Goal: Book appointment/travel/reservation

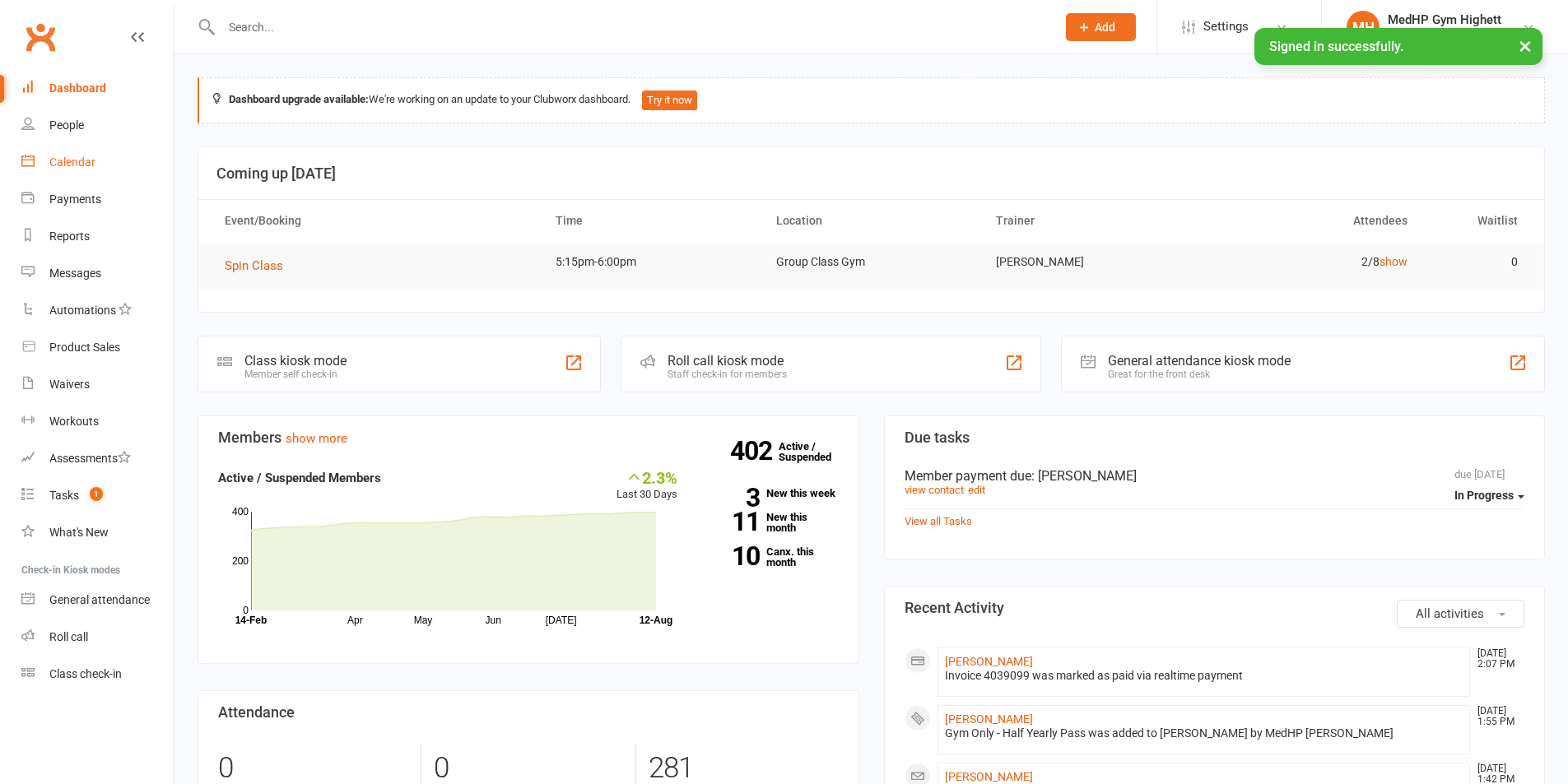
click at [65, 155] on link "Calendar" at bounding box center [97, 163] width 152 height 37
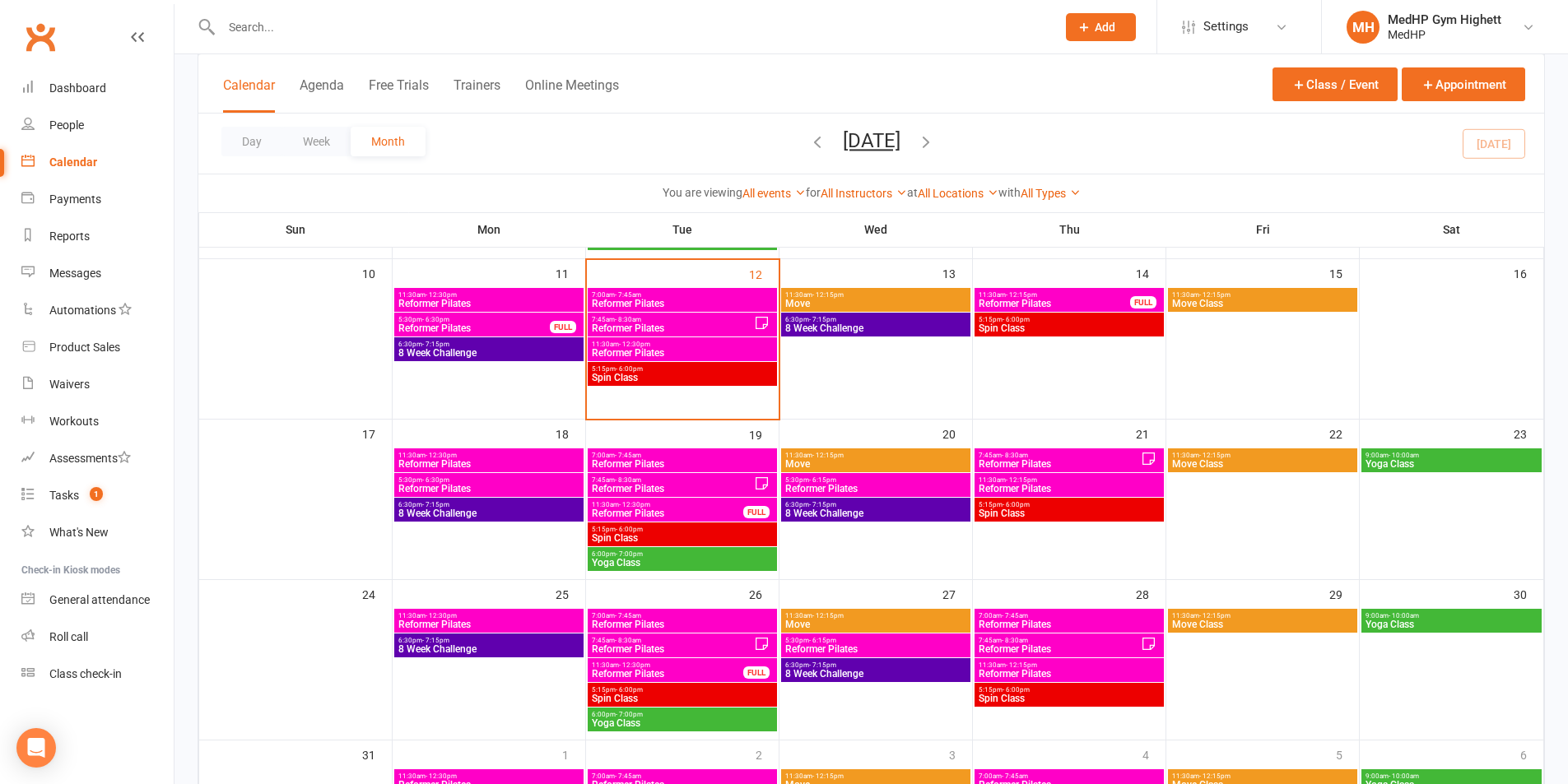
scroll to position [329, 0]
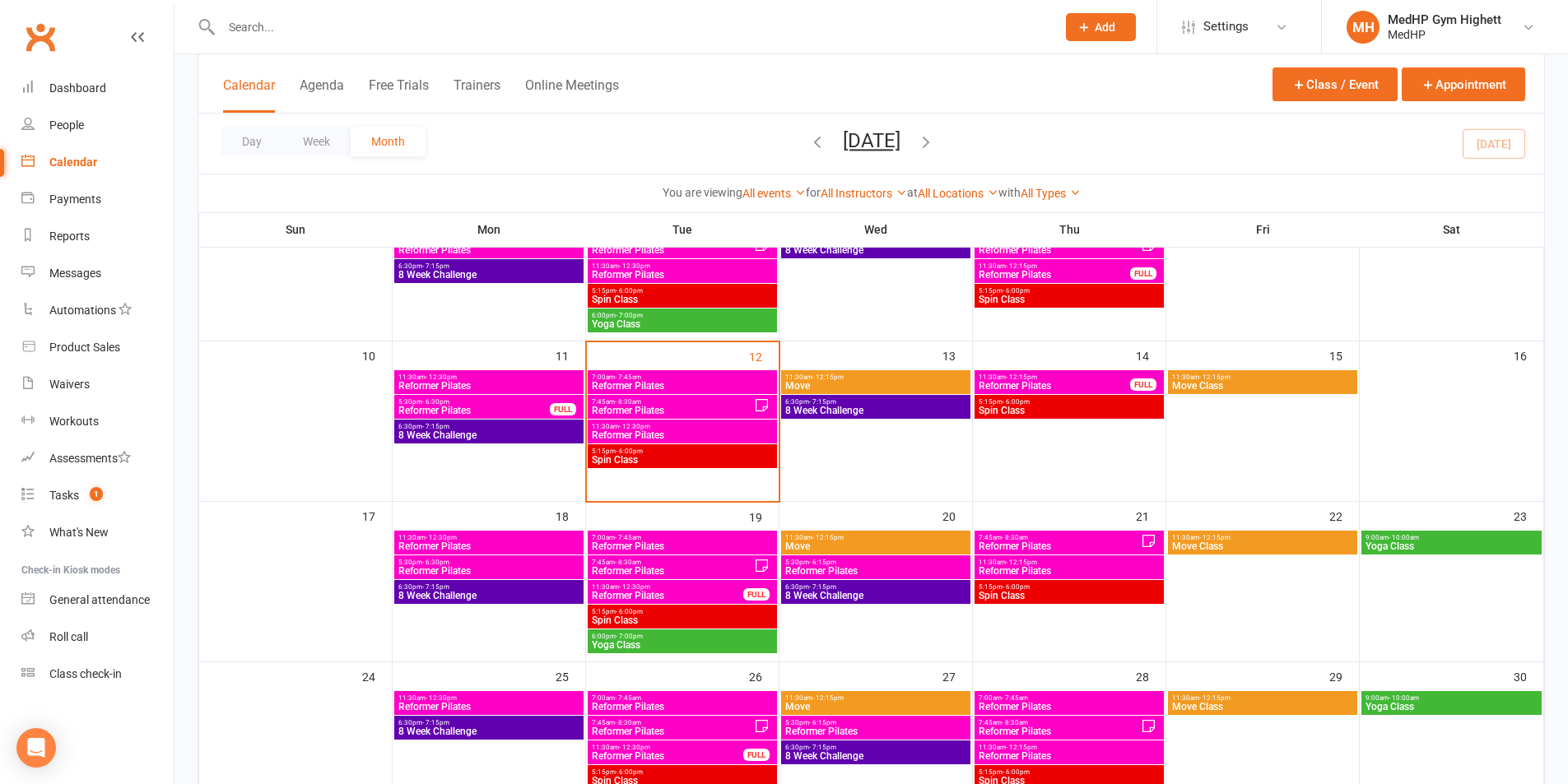
click at [935, 145] on icon "button" at bounding box center [926, 142] width 18 height 18
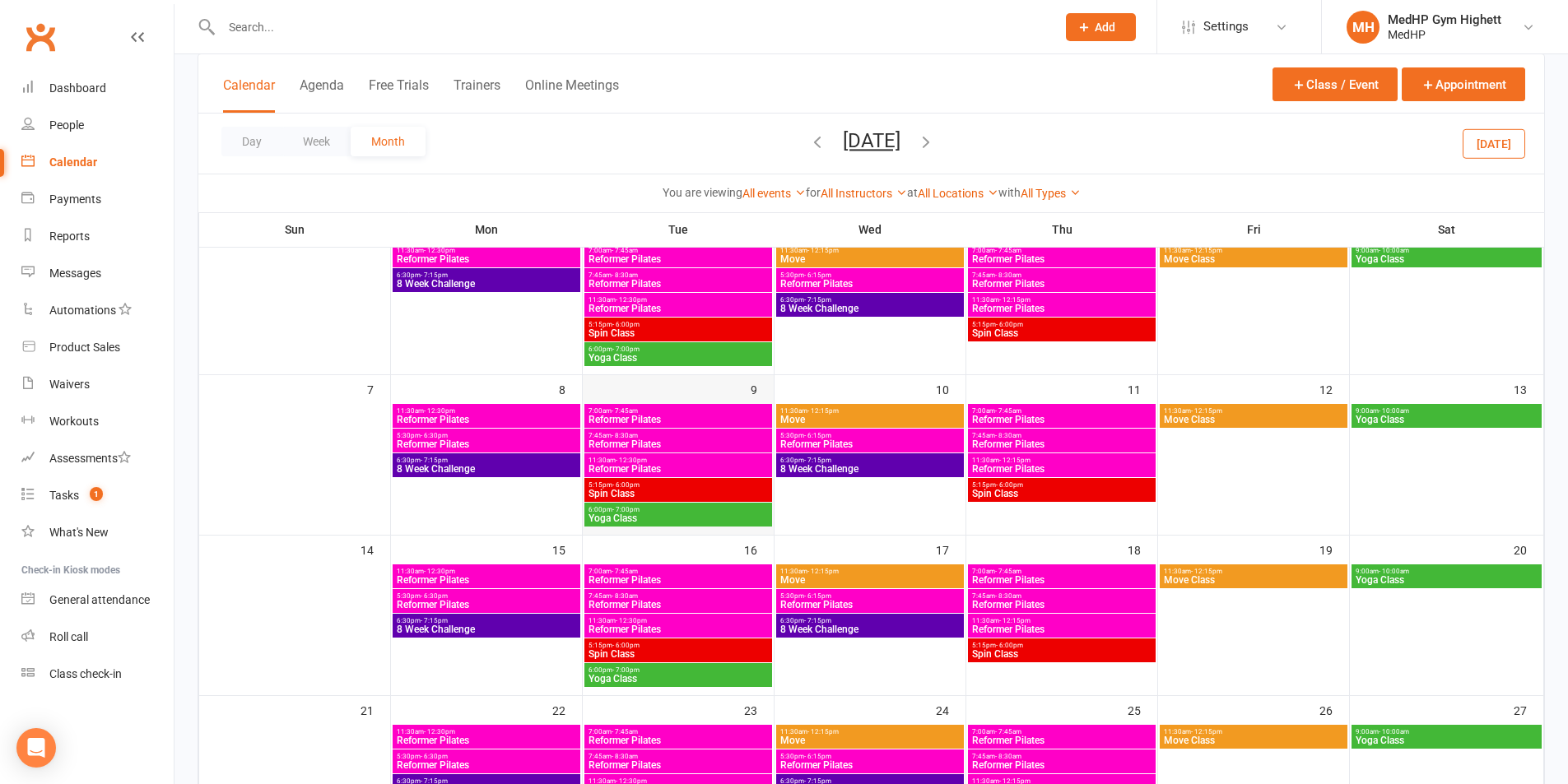
scroll to position [165, 0]
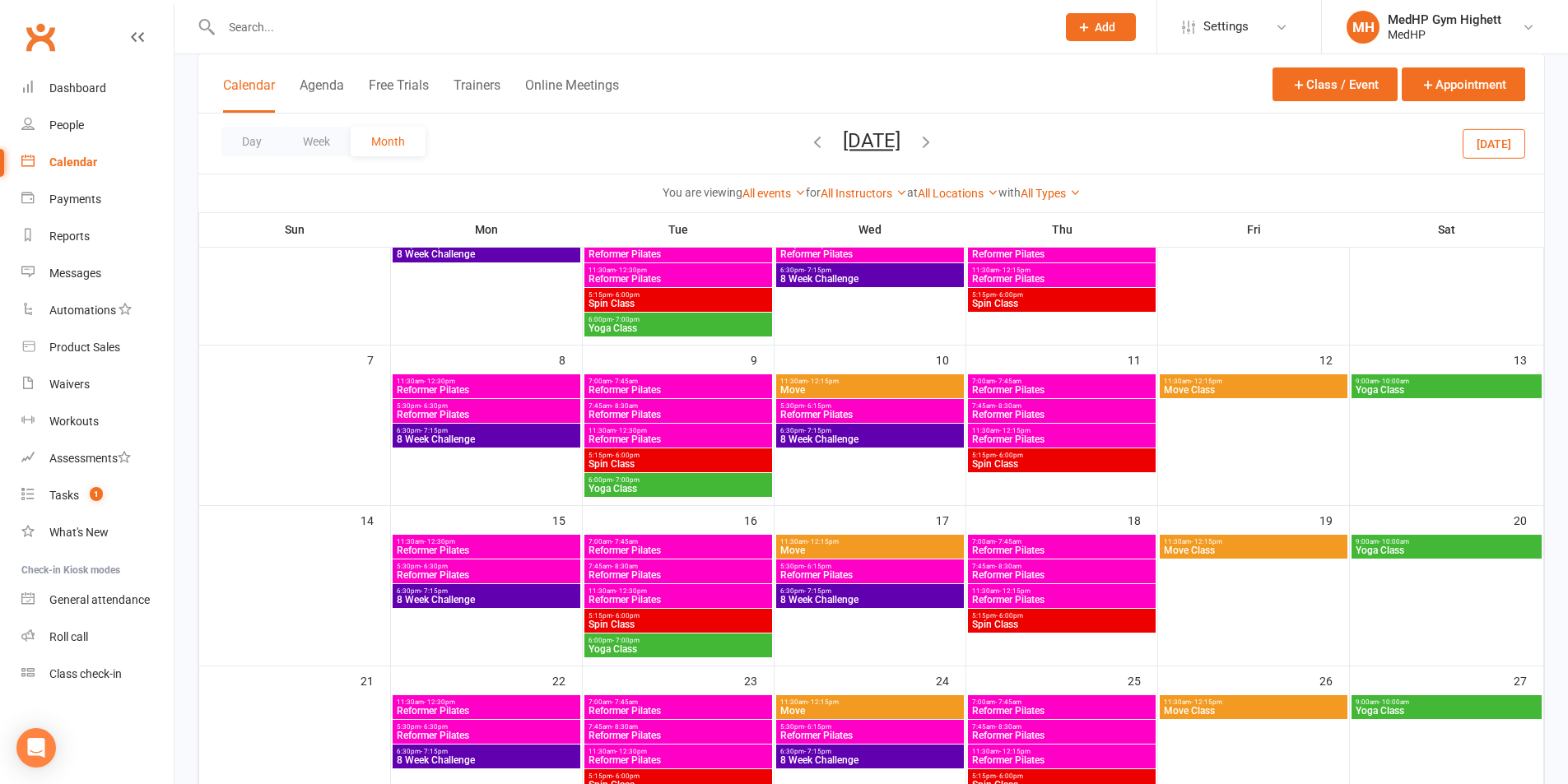
click at [667, 409] on span "7:45am - 8:30am" at bounding box center [678, 406] width 181 height 8
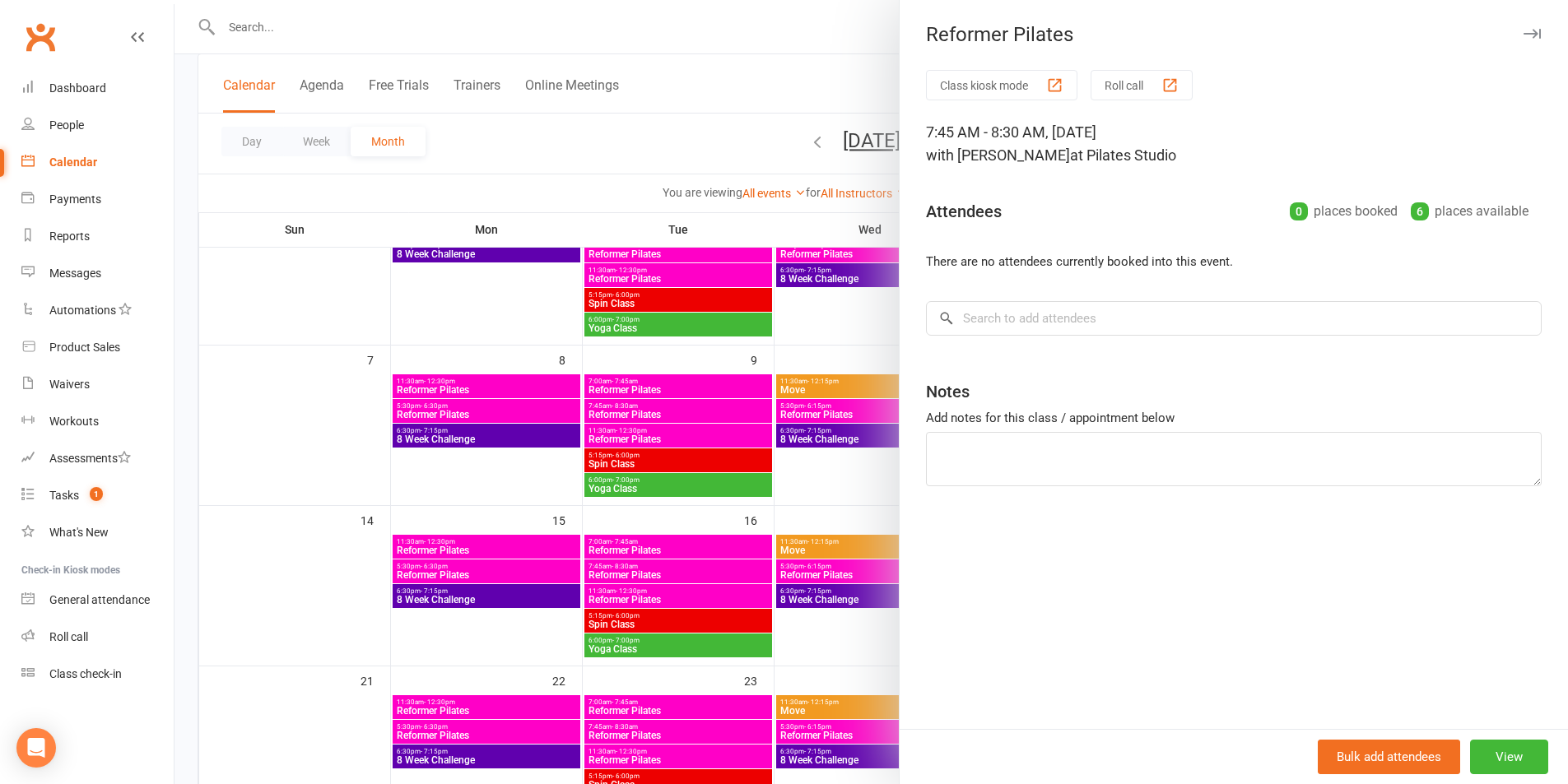
click at [793, 344] on div at bounding box center [871, 392] width 1394 height 784
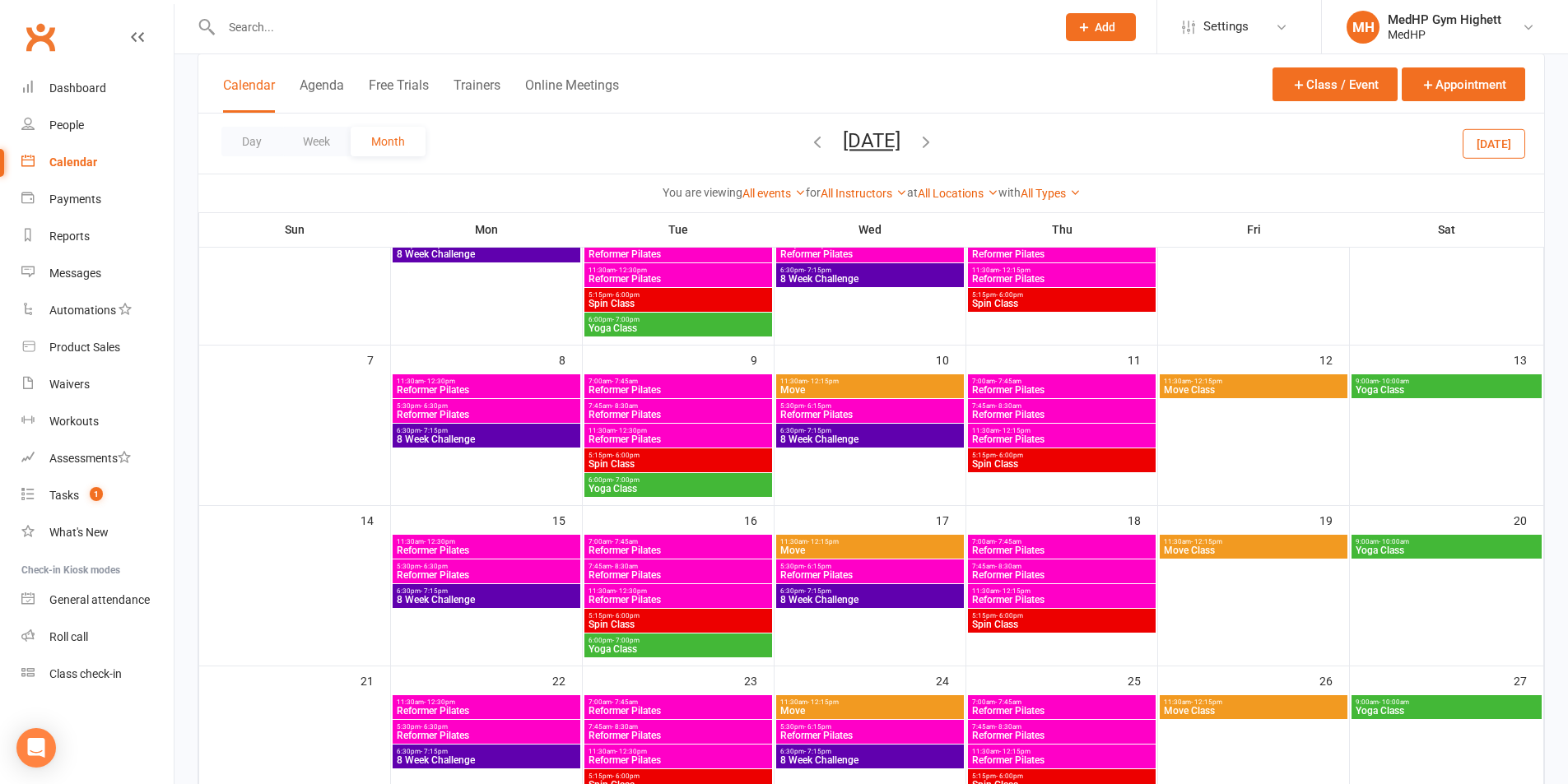
click at [720, 407] on span "7:45am - 8:30am" at bounding box center [678, 406] width 181 height 8
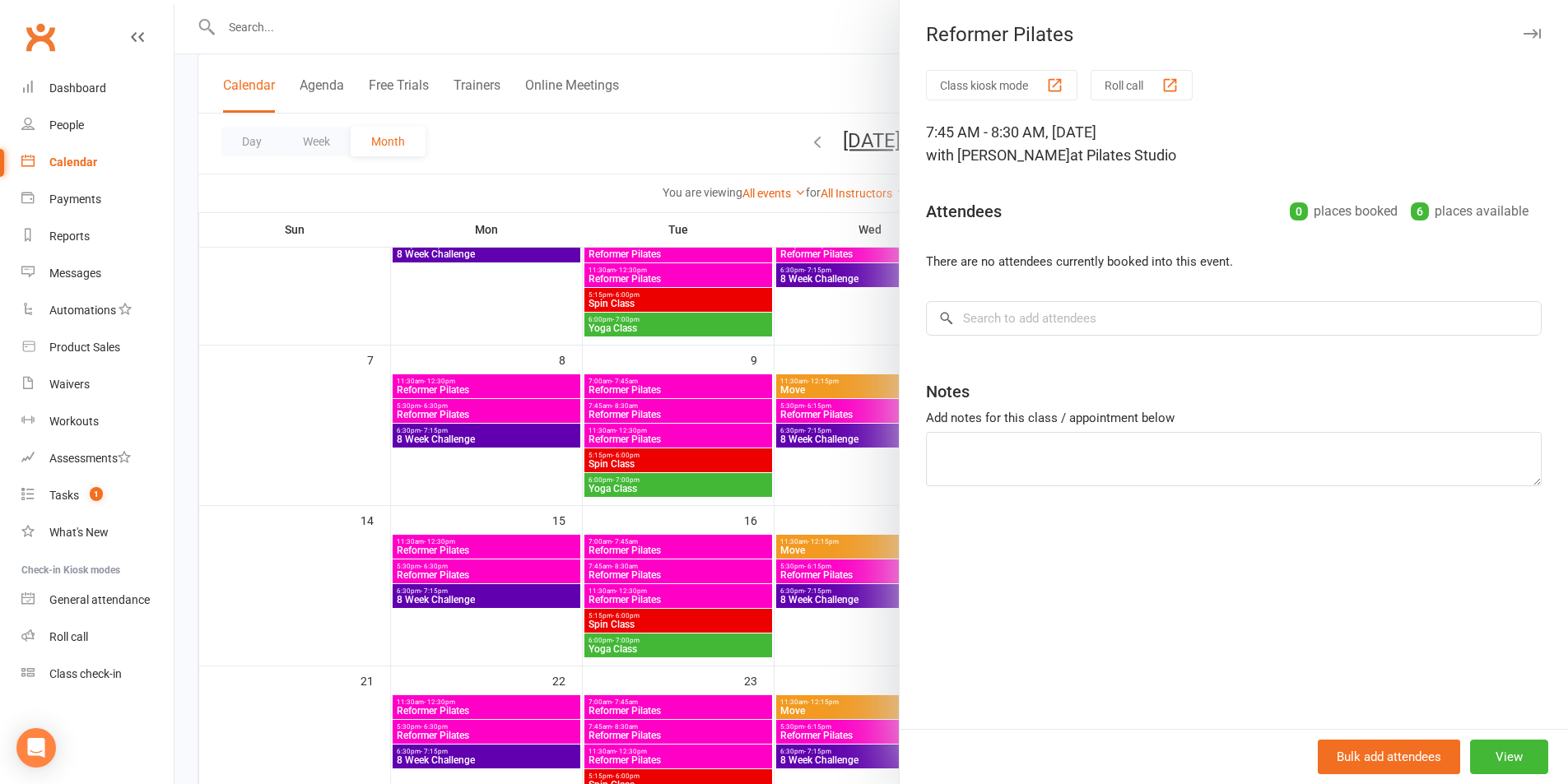
click at [812, 357] on div at bounding box center [871, 392] width 1394 height 784
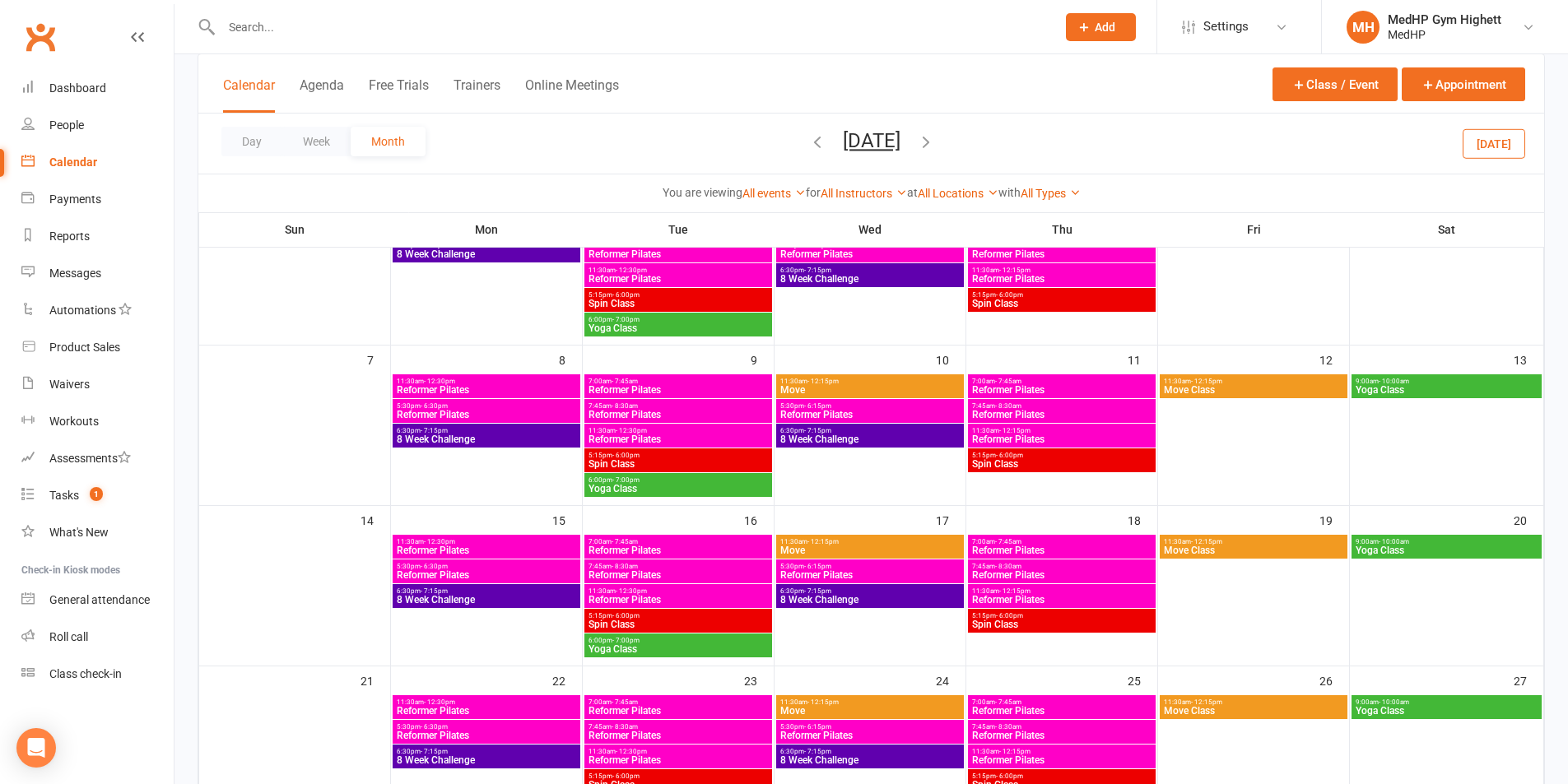
click at [700, 407] on span "7:45am - 8:30am" at bounding box center [678, 406] width 181 height 8
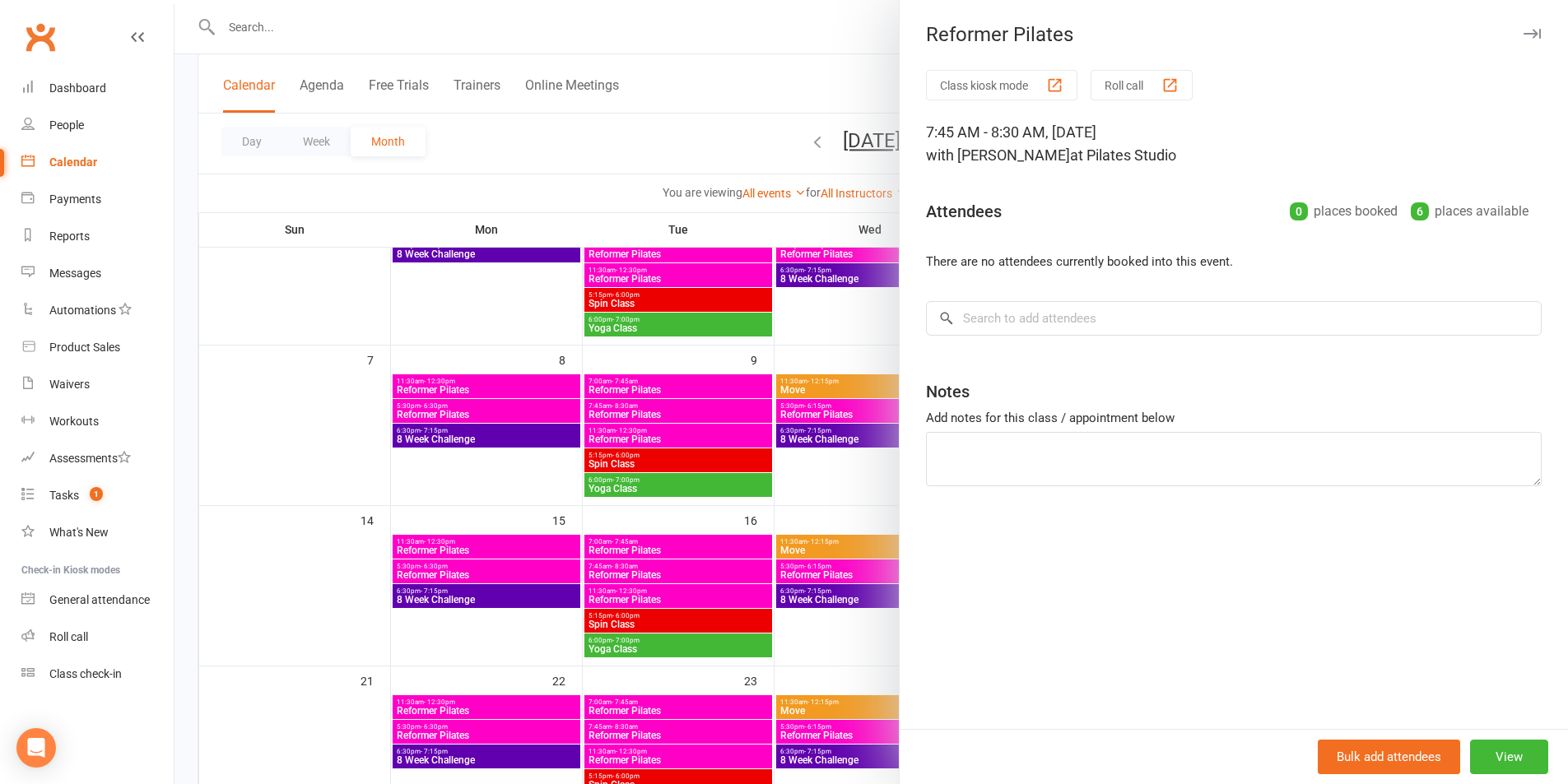
click at [700, 407] on div at bounding box center [871, 392] width 1394 height 784
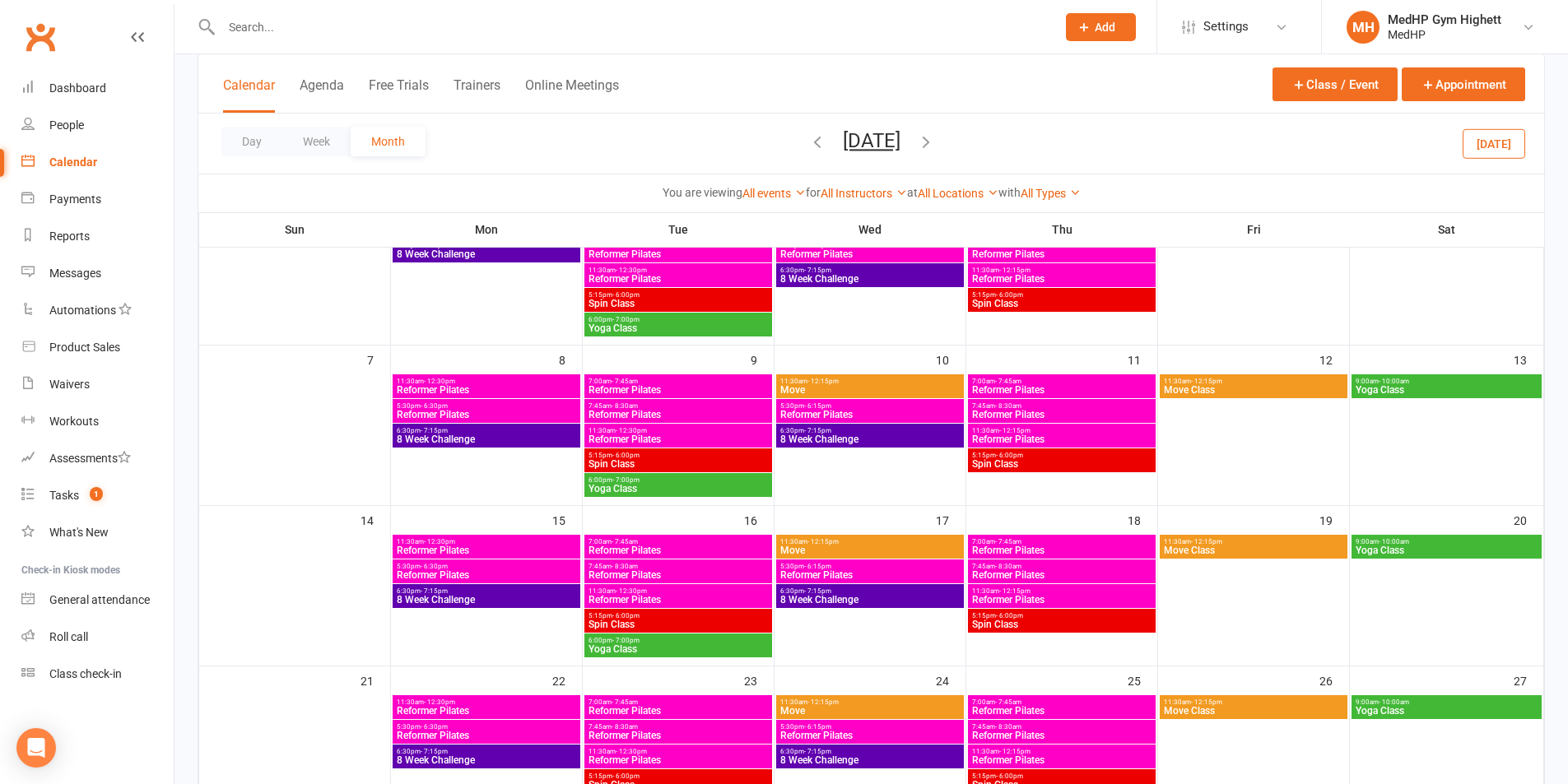
click at [693, 431] on span "11:30am - 12:30pm" at bounding box center [678, 431] width 181 height 8
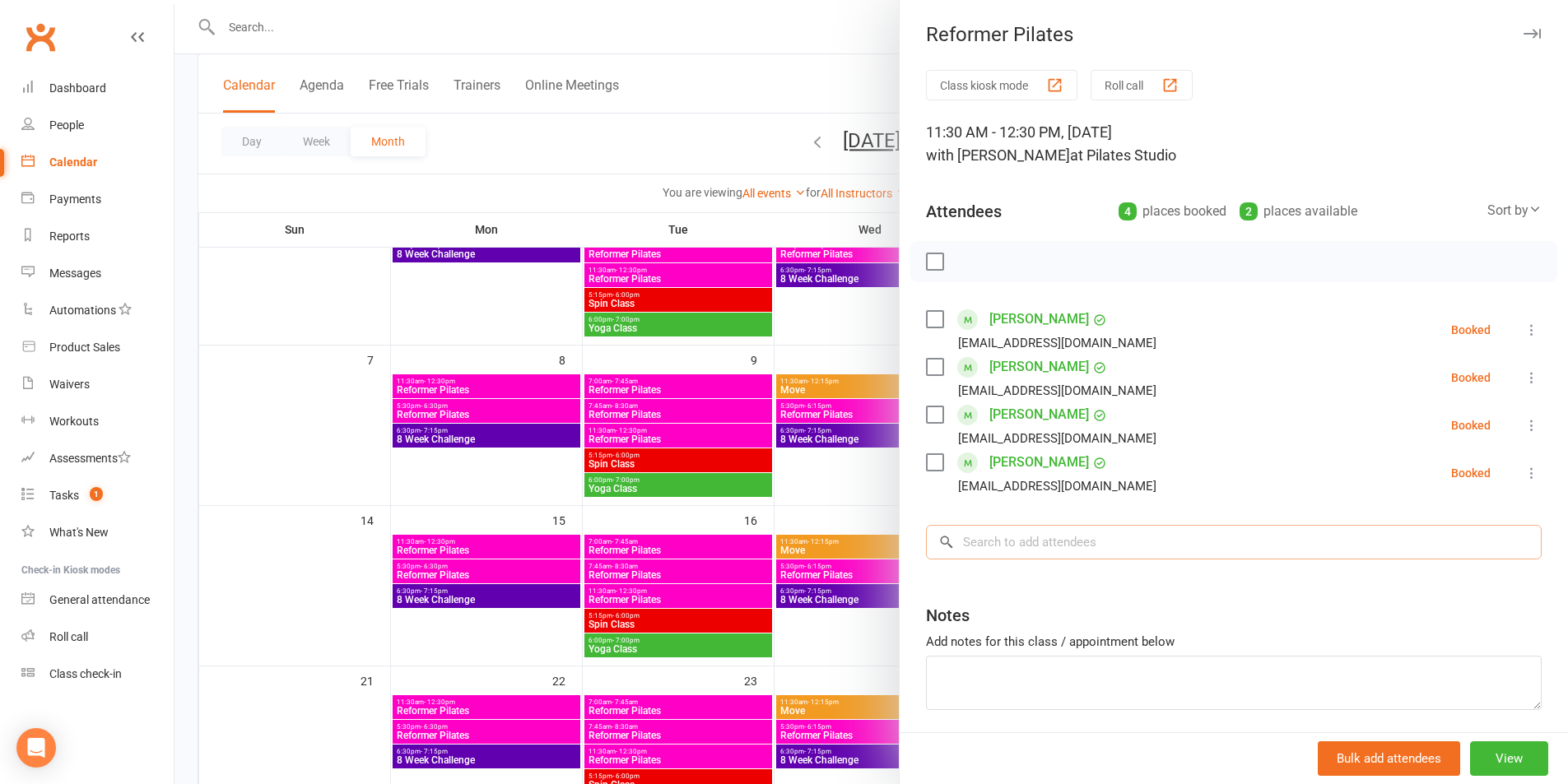
click at [1006, 550] on input "search" at bounding box center [1233, 542] width 615 height 35
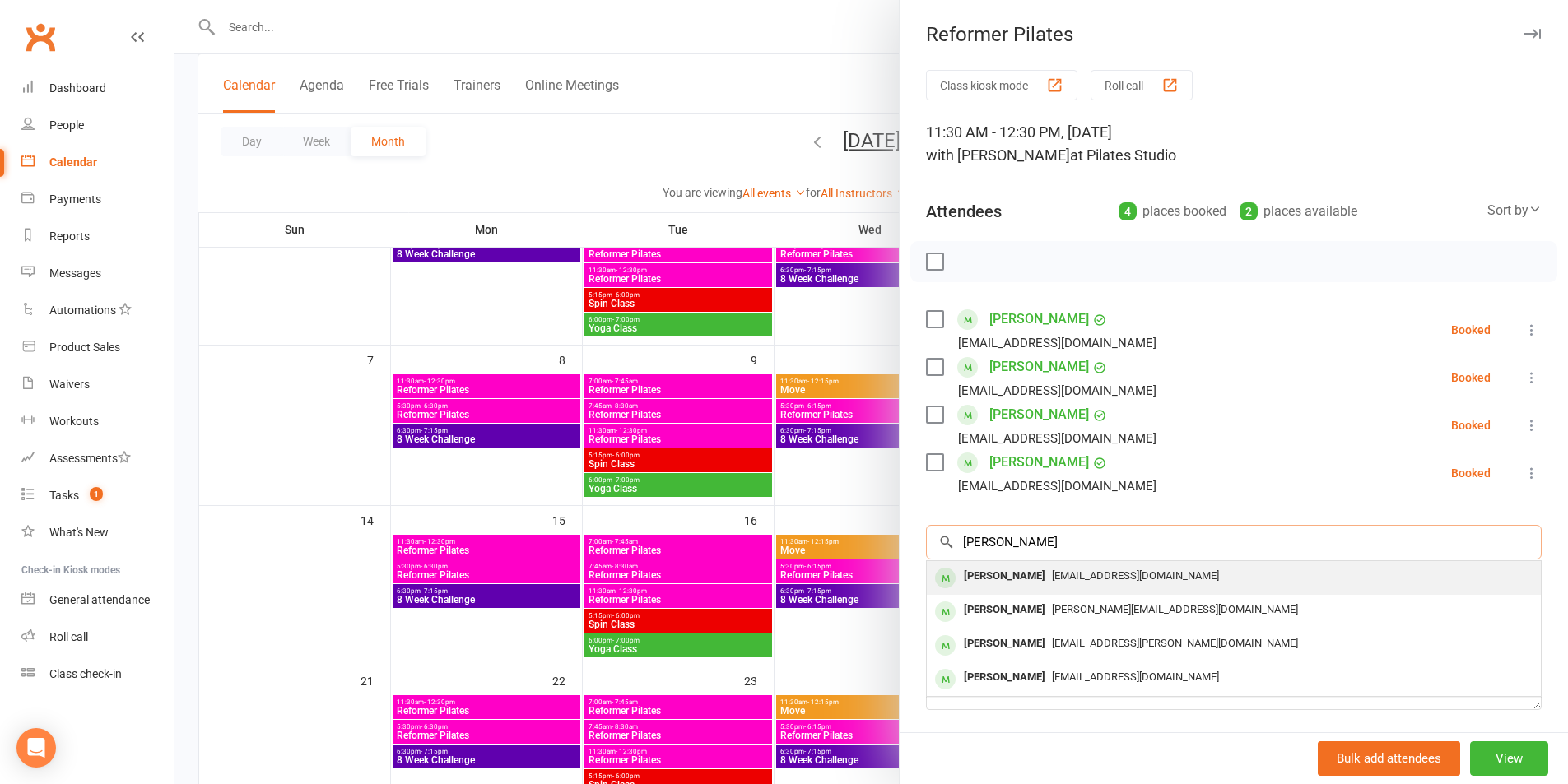
type input "[PERSON_NAME]"
click at [1165, 575] on div "[EMAIL_ADDRESS][DOMAIN_NAME]" at bounding box center [1234, 576] width 601 height 24
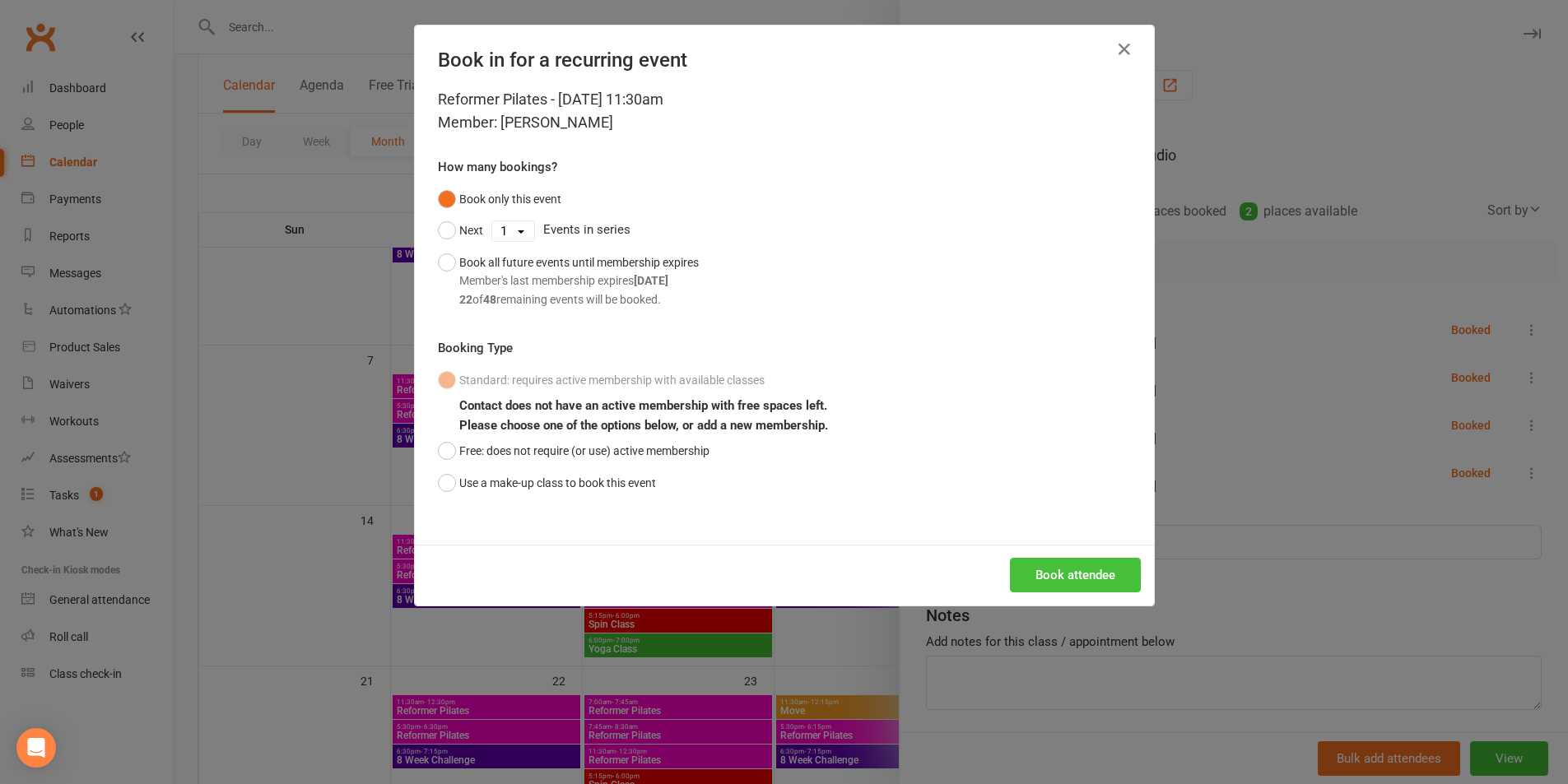
click at [1049, 572] on button "Book attendee" at bounding box center [1075, 575] width 131 height 35
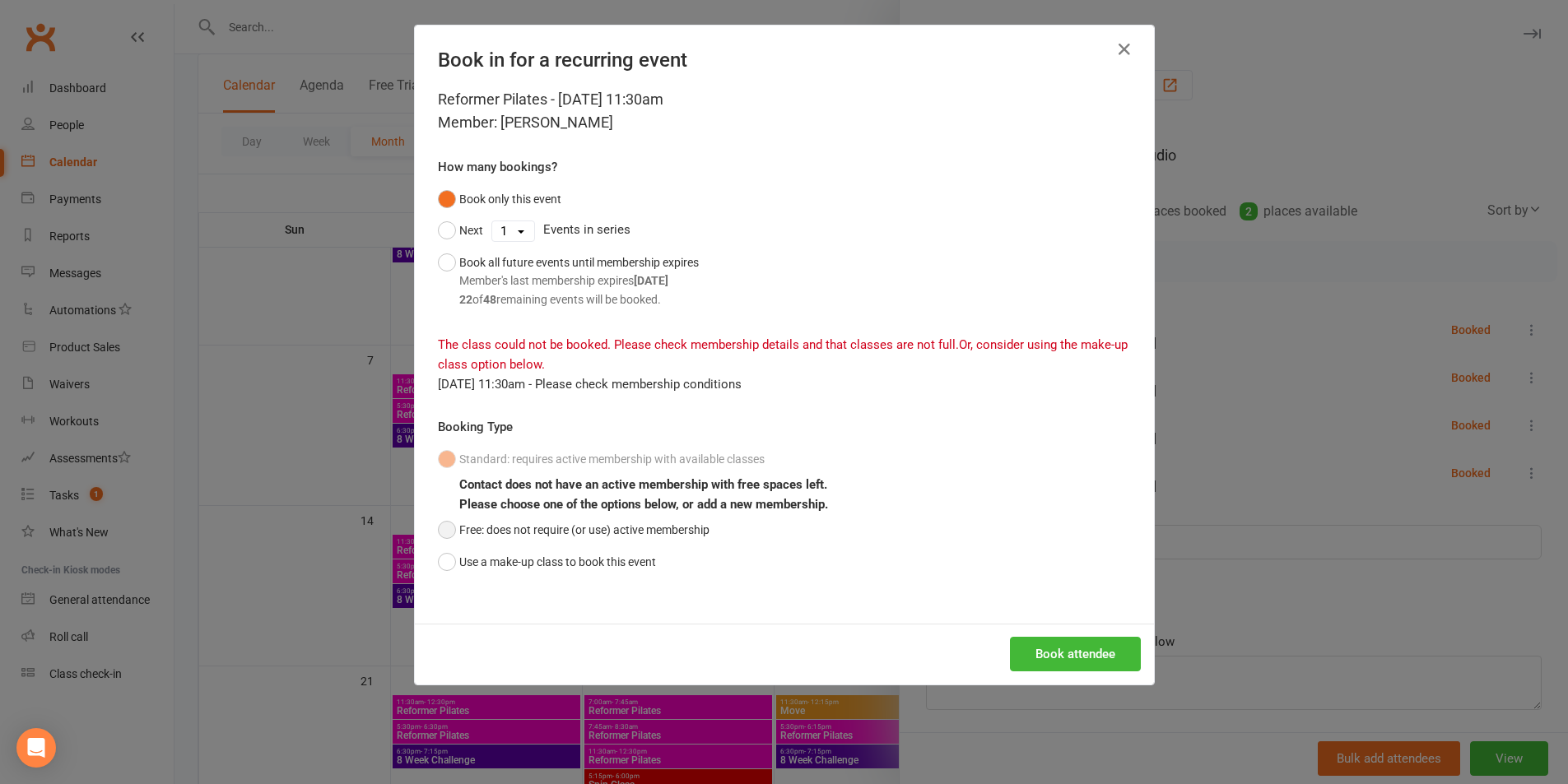
click at [523, 529] on button "Free: does not require (or use) active membership" at bounding box center [574, 530] width 272 height 31
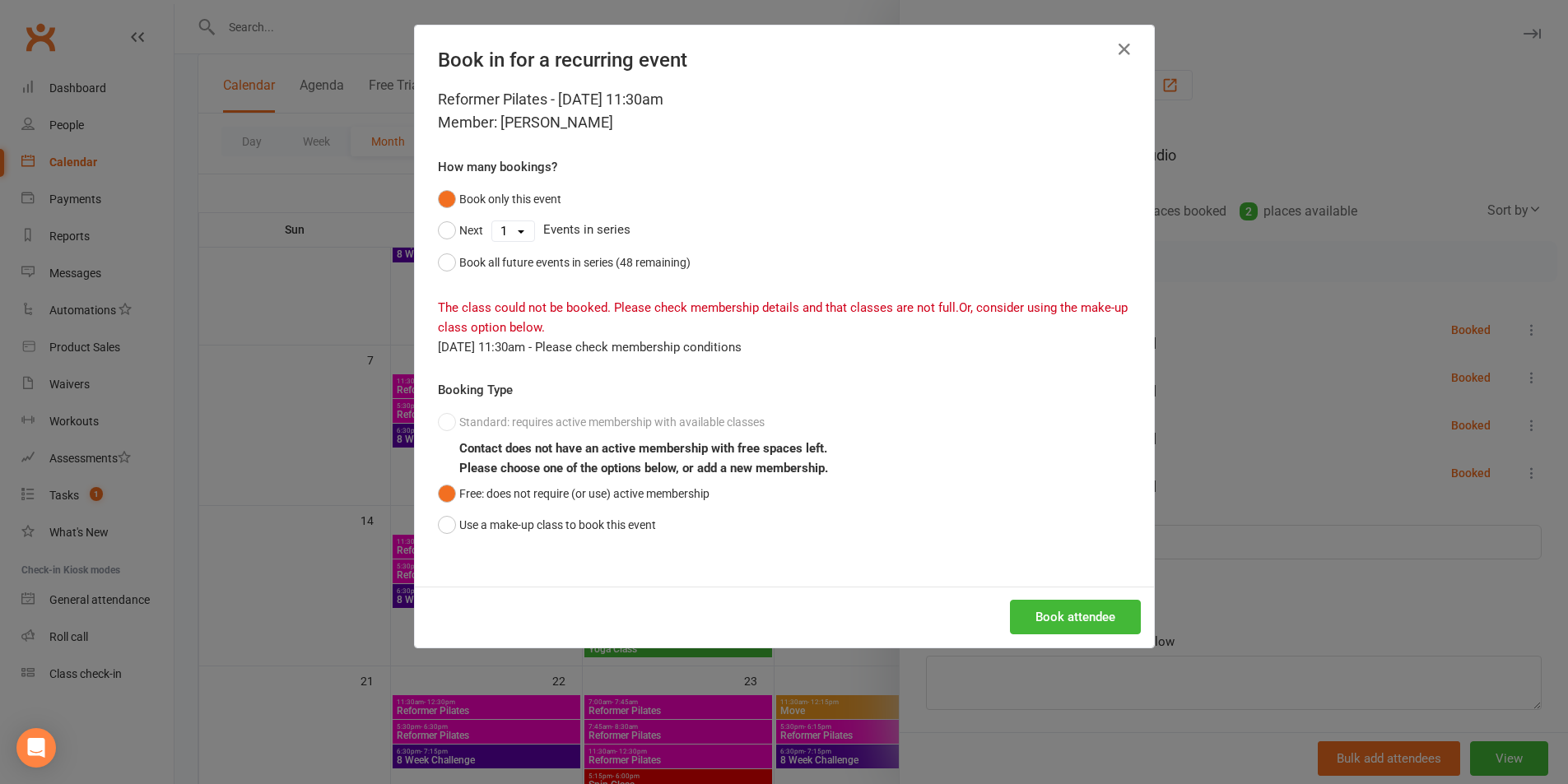
scroll to position [247, 0]
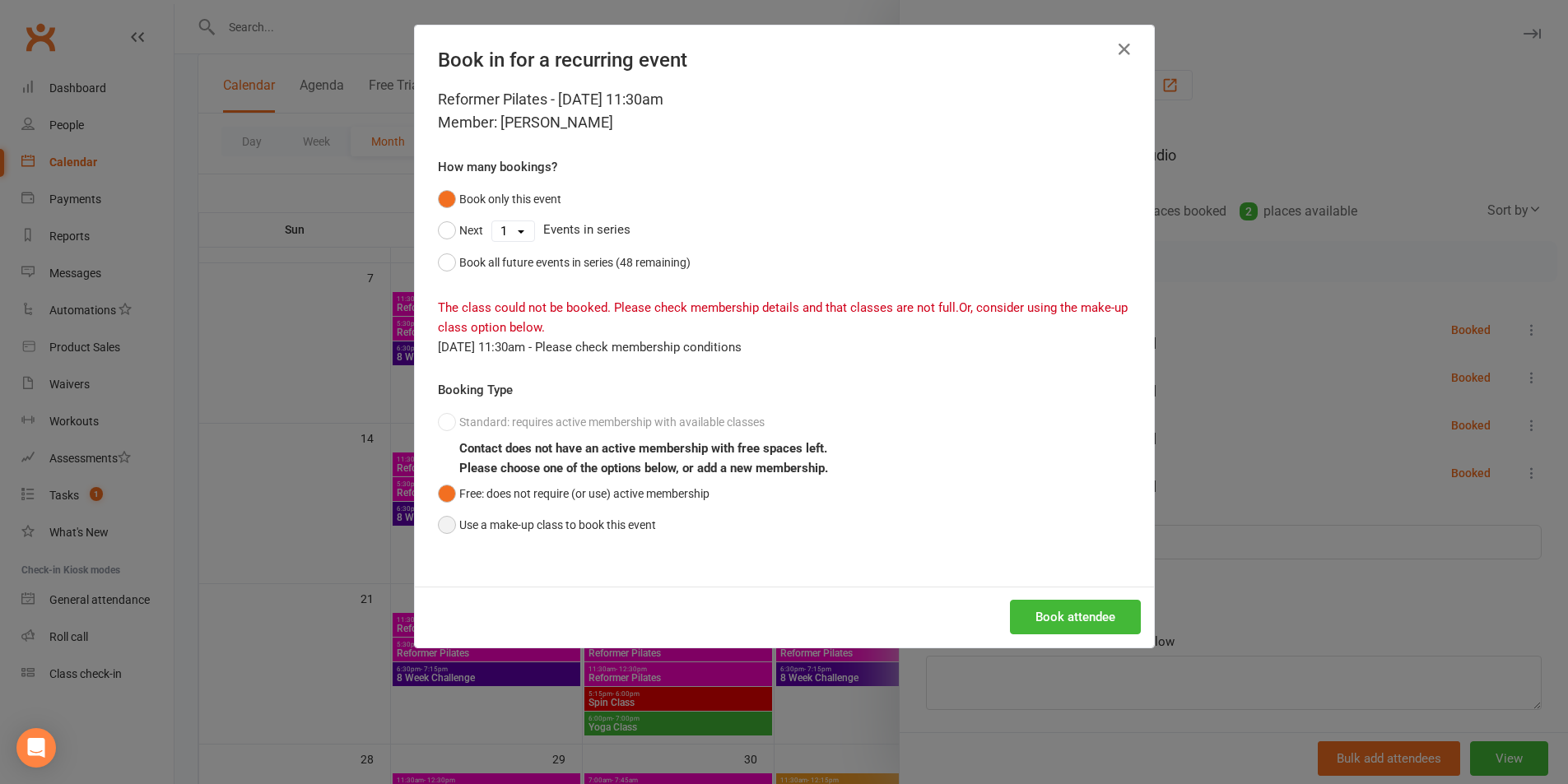
click at [637, 529] on button "Use a make-up class to book this event" at bounding box center [547, 525] width 218 height 31
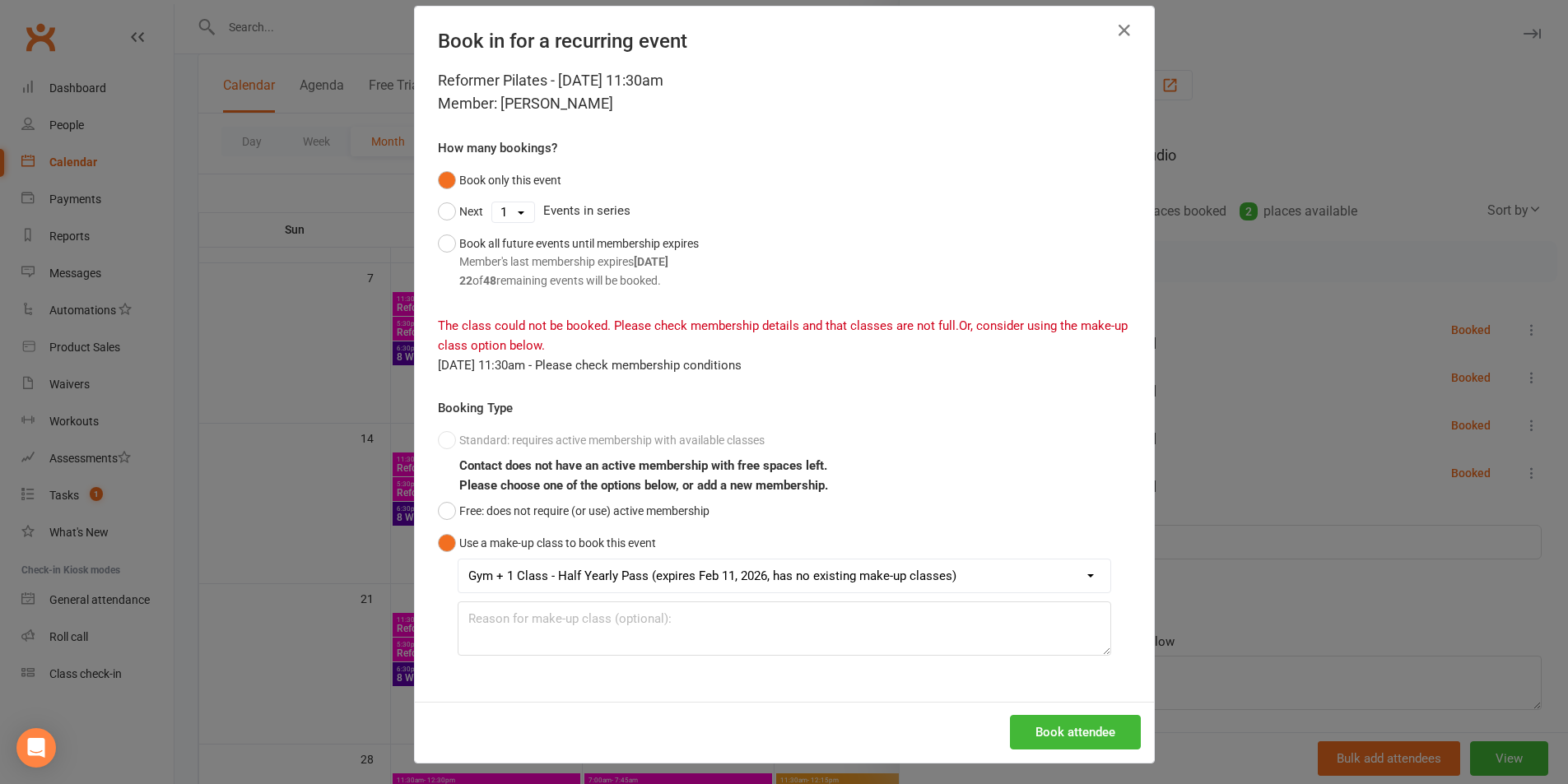
scroll to position [23, 0]
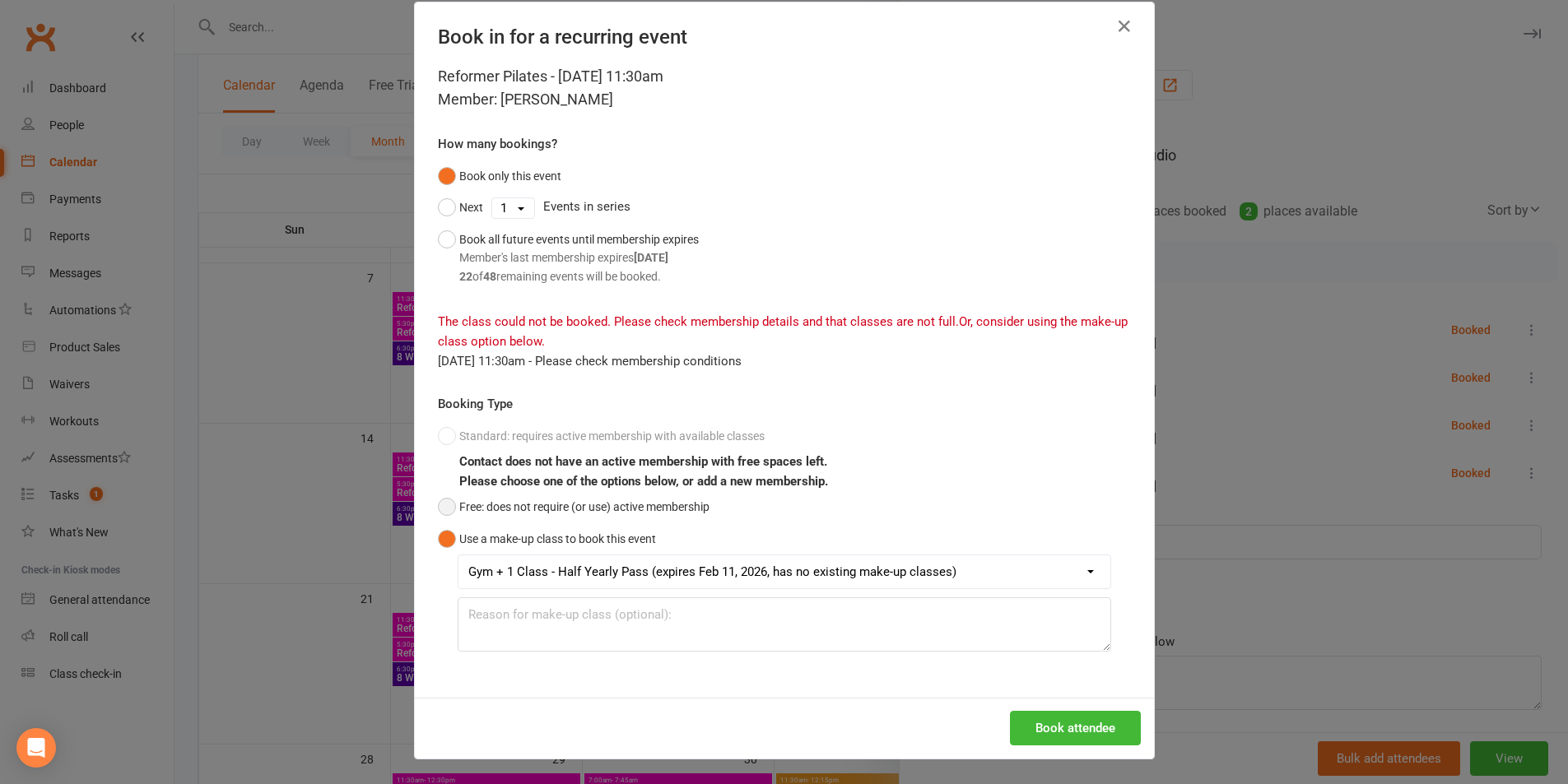
click at [571, 505] on button "Free: does not require (or use) active membership" at bounding box center [574, 507] width 272 height 31
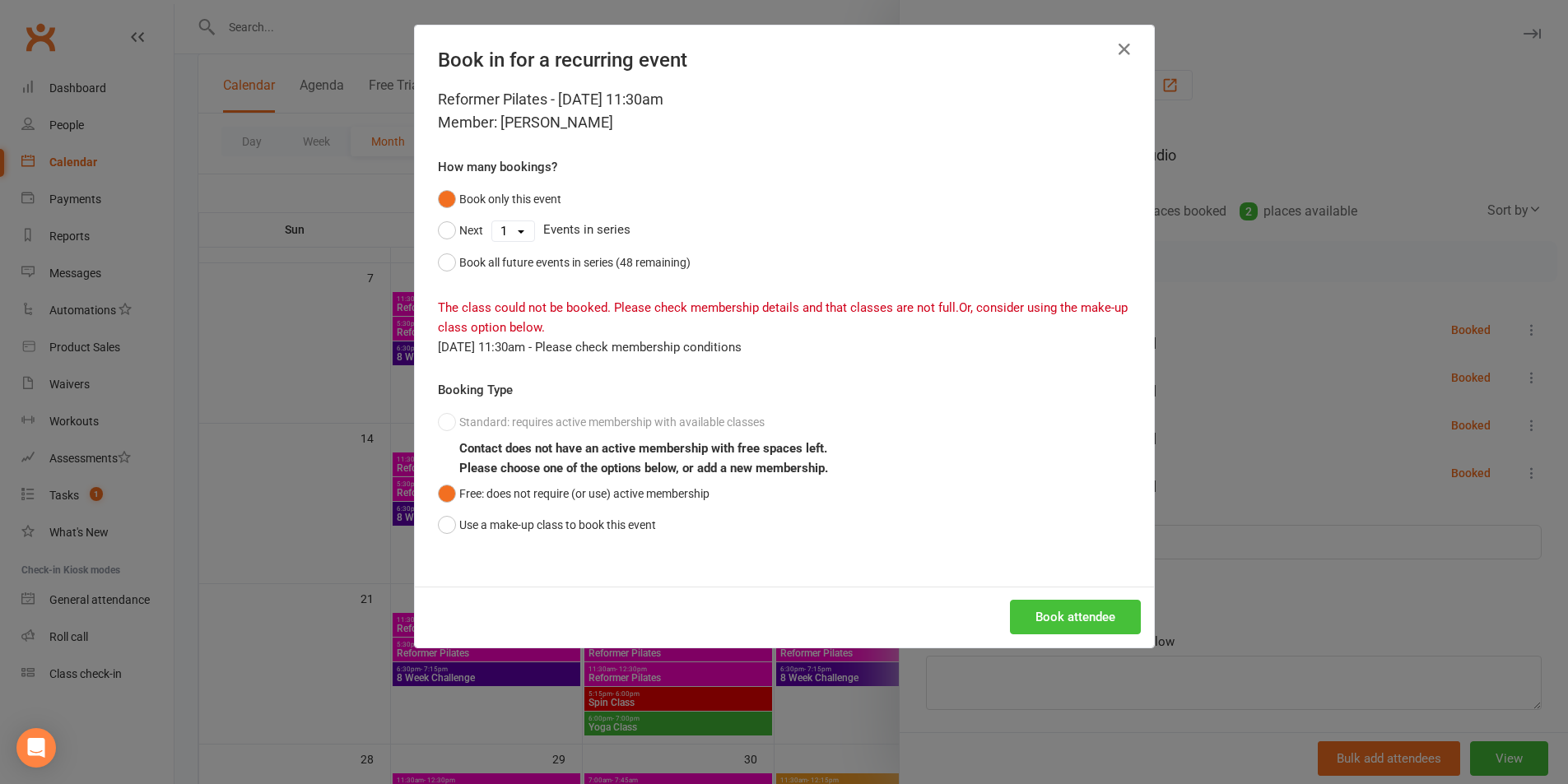
click at [1115, 614] on button "Book attendee" at bounding box center [1075, 617] width 131 height 35
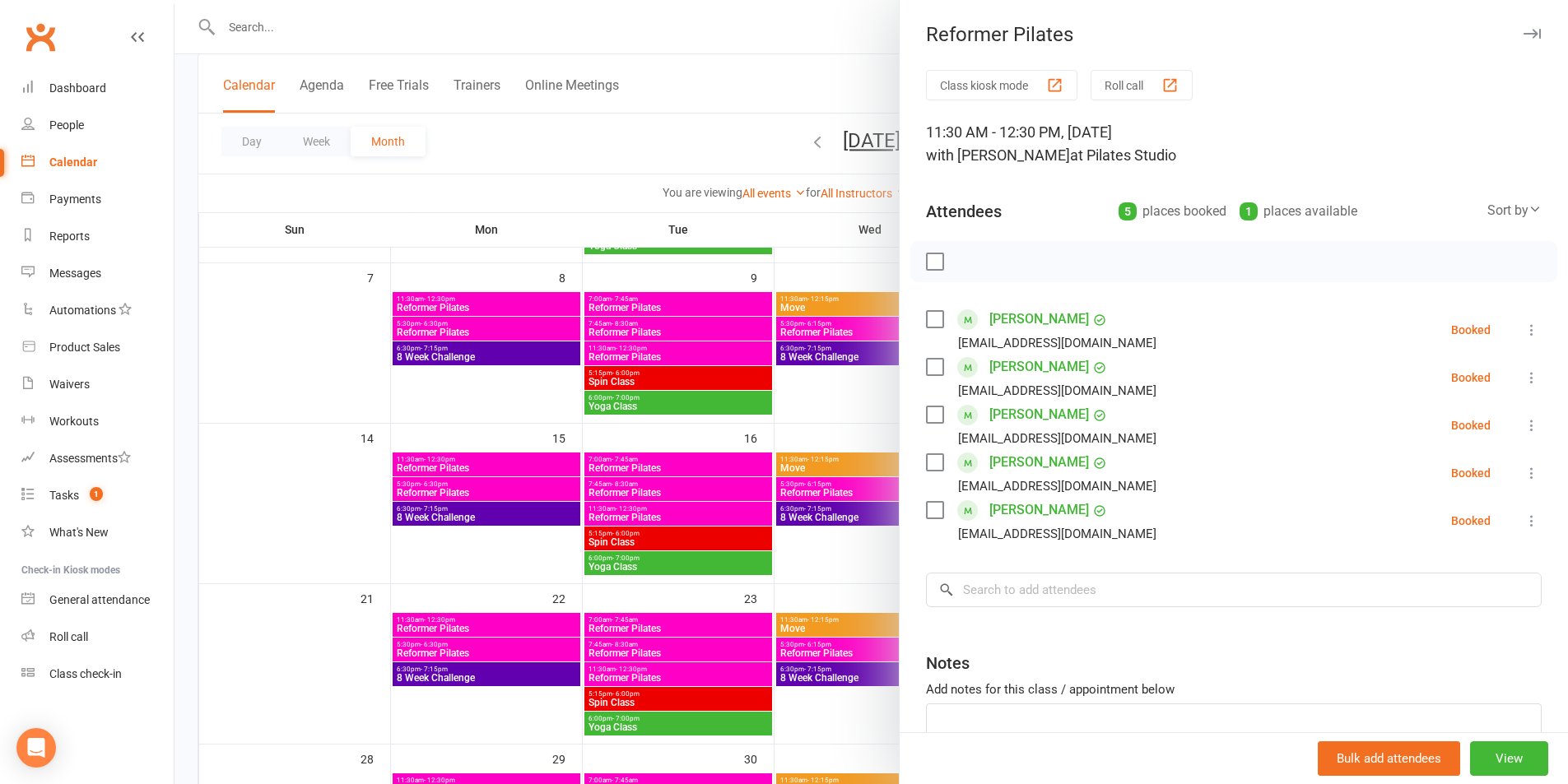
click at [846, 76] on div at bounding box center [871, 392] width 1394 height 784
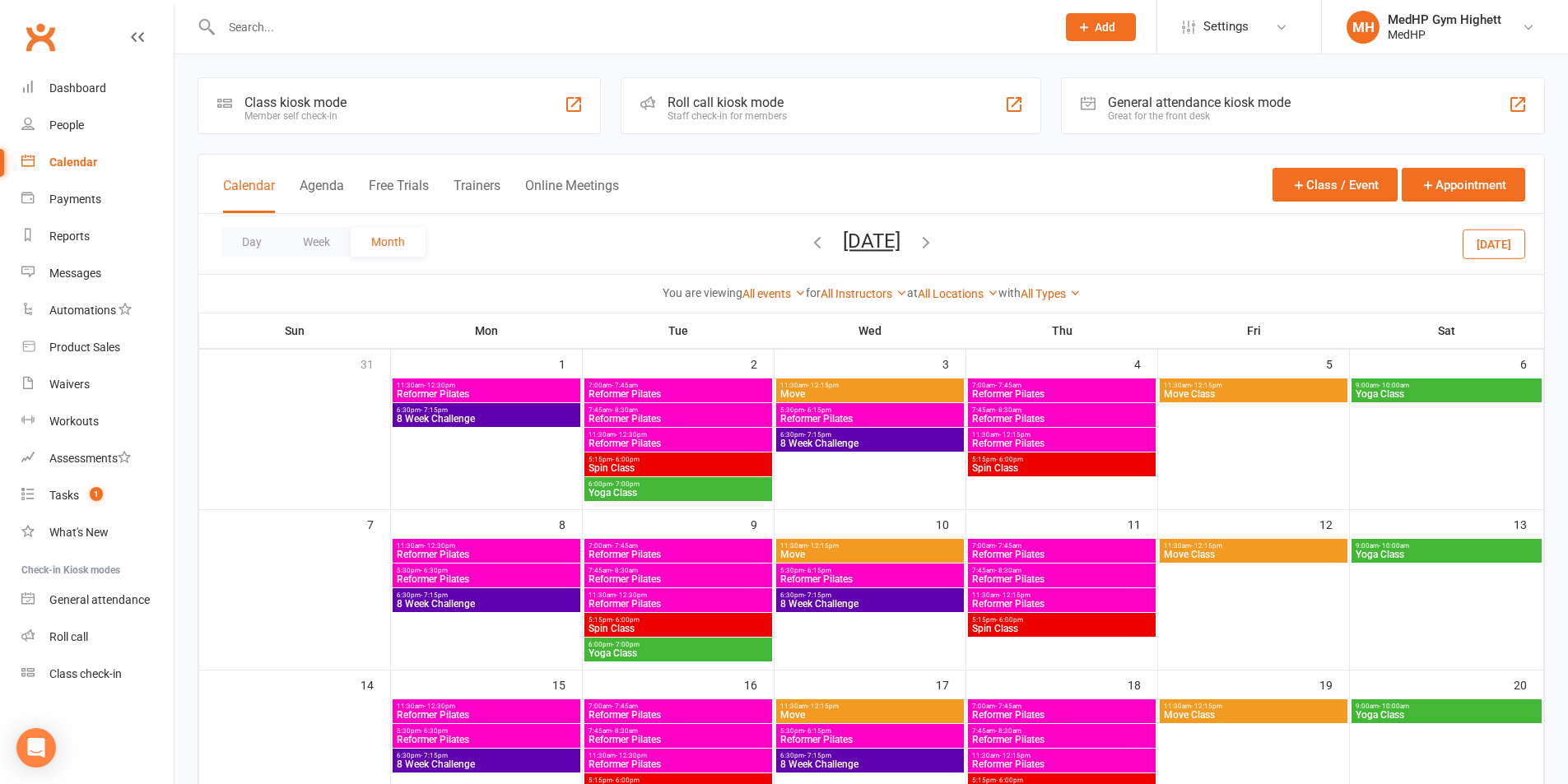
click at [60, 150] on link "Calendar" at bounding box center [97, 163] width 152 height 37
click at [61, 154] on link "Calendar" at bounding box center [97, 163] width 152 height 37
click at [106, 487] on link "Tasks 1" at bounding box center [97, 496] width 152 height 37
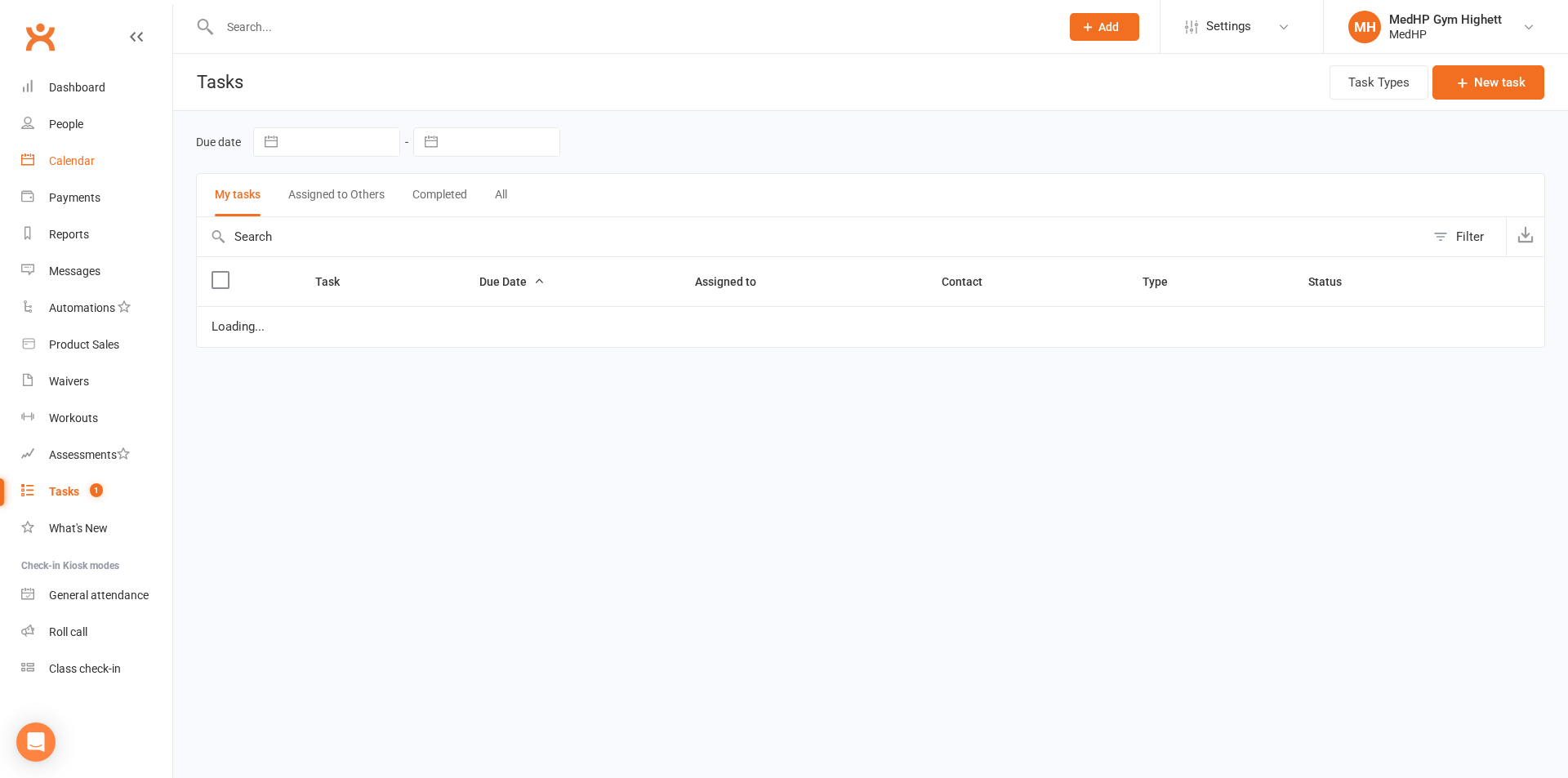
click at [97, 155] on link "Calendar" at bounding box center [97, 162] width 151 height 36
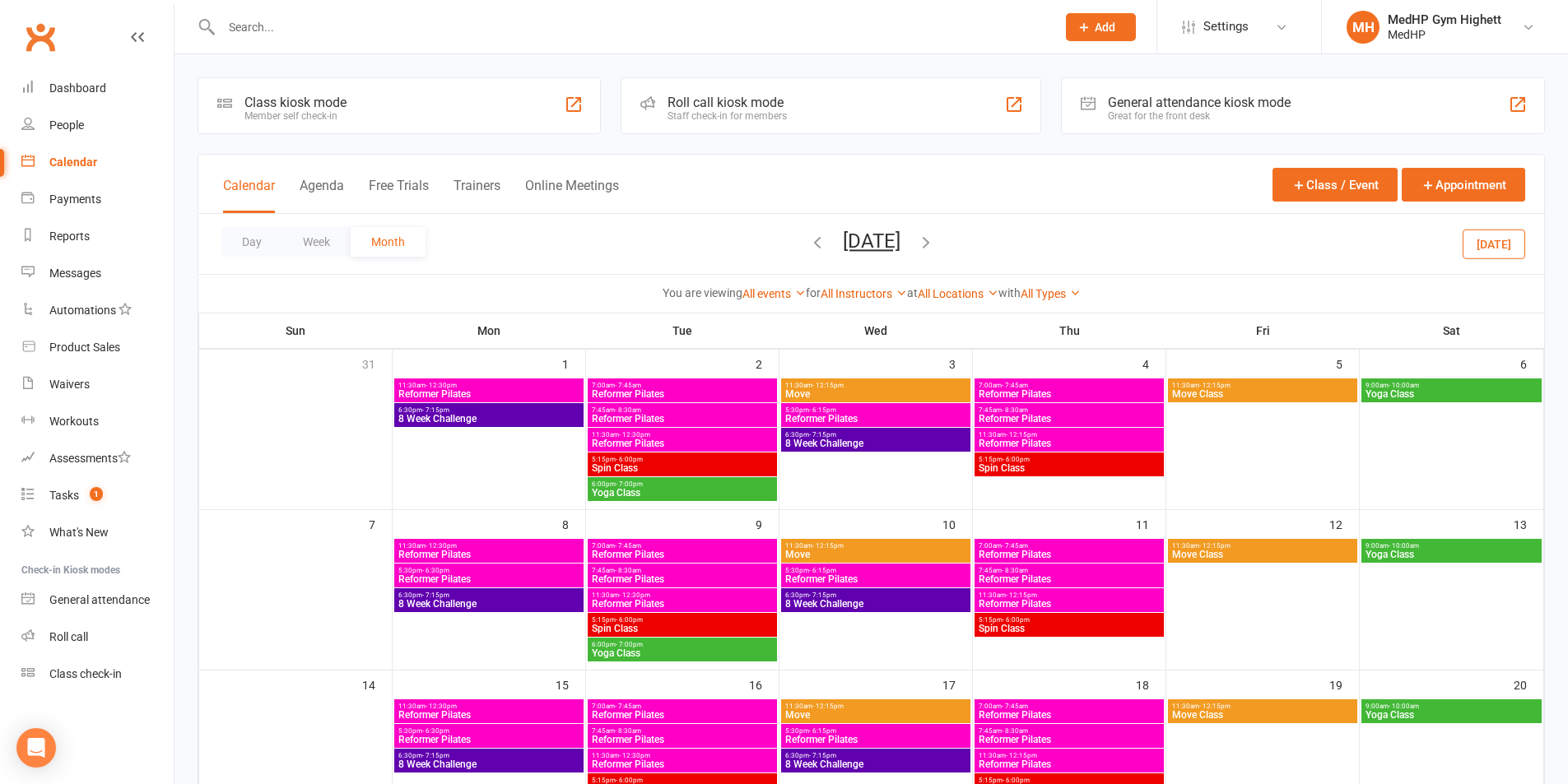
click at [808, 235] on icon "button" at bounding box center [817, 242] width 18 height 18
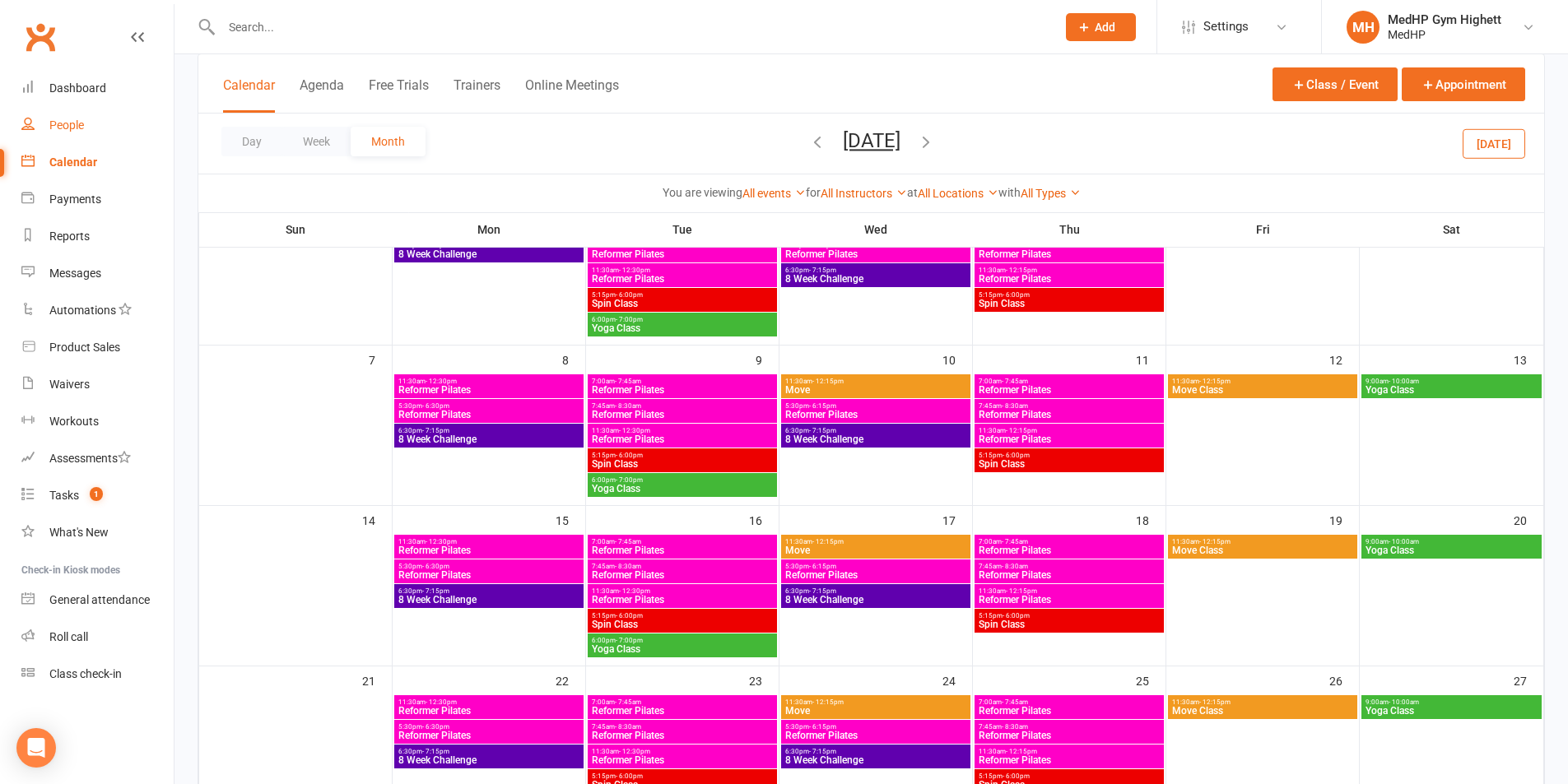
click at [125, 132] on link "People" at bounding box center [97, 125] width 152 height 37
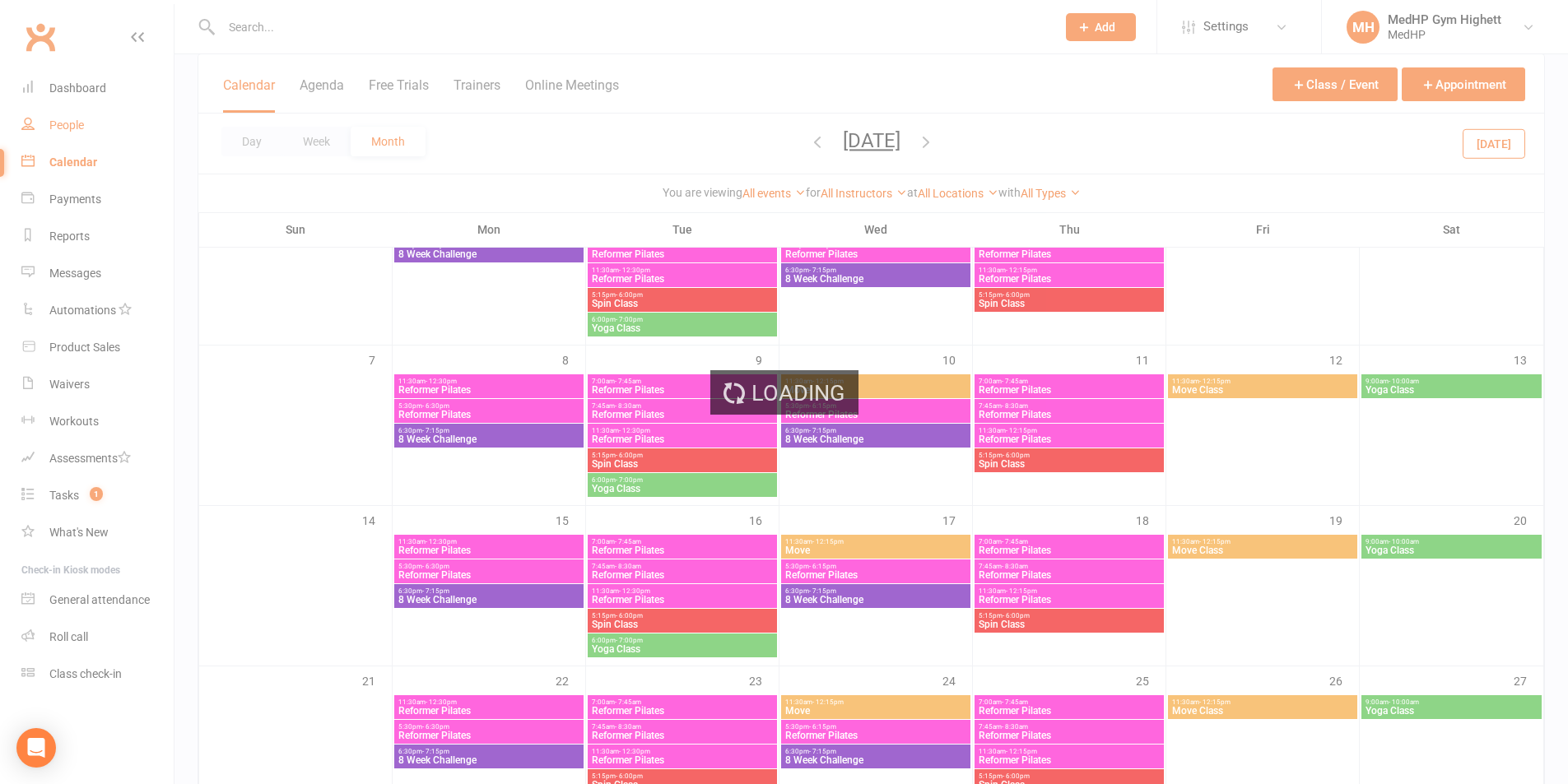
select select "100"
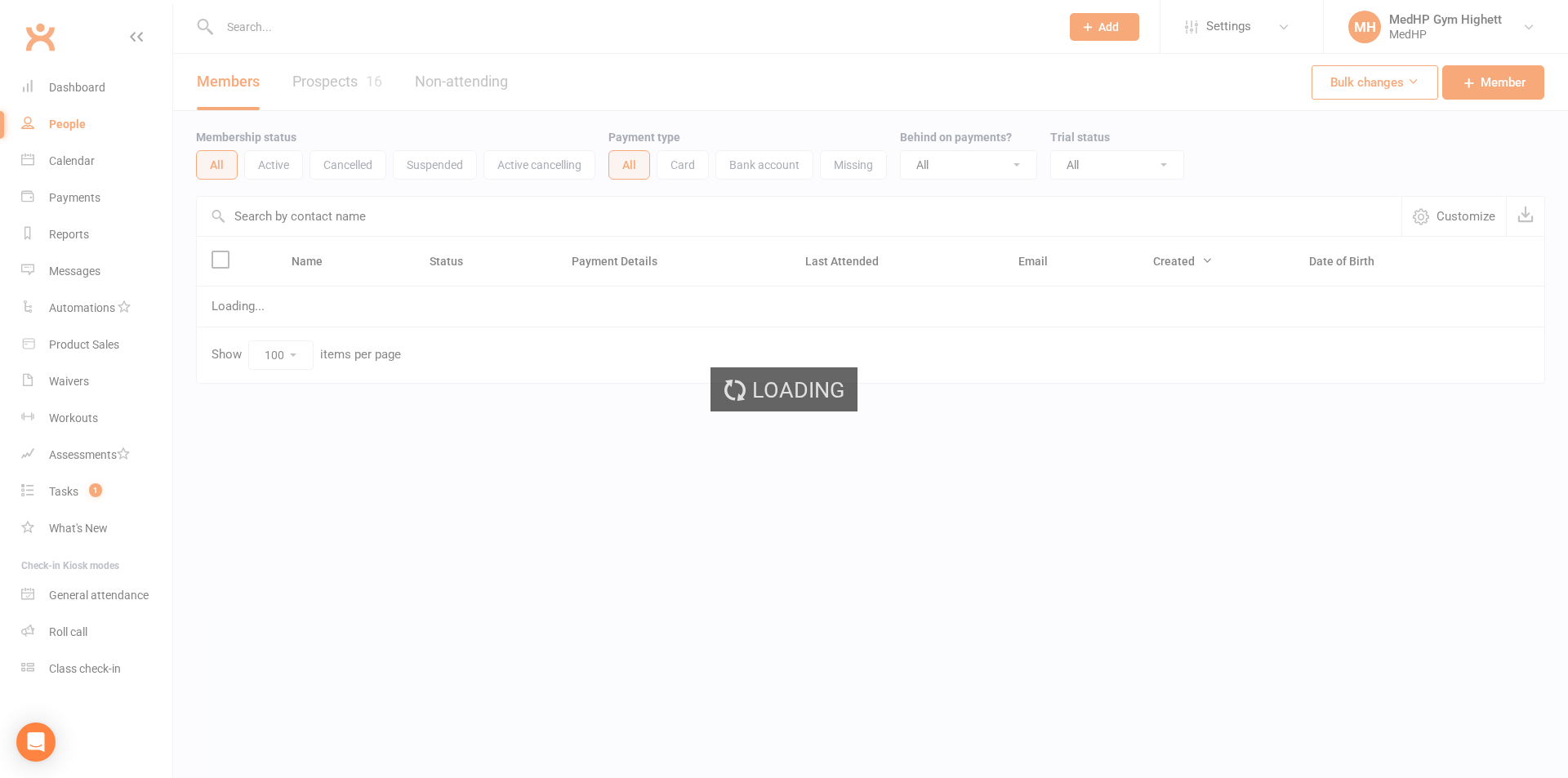
click at [351, 4] on div at bounding box center [622, 27] width 852 height 54
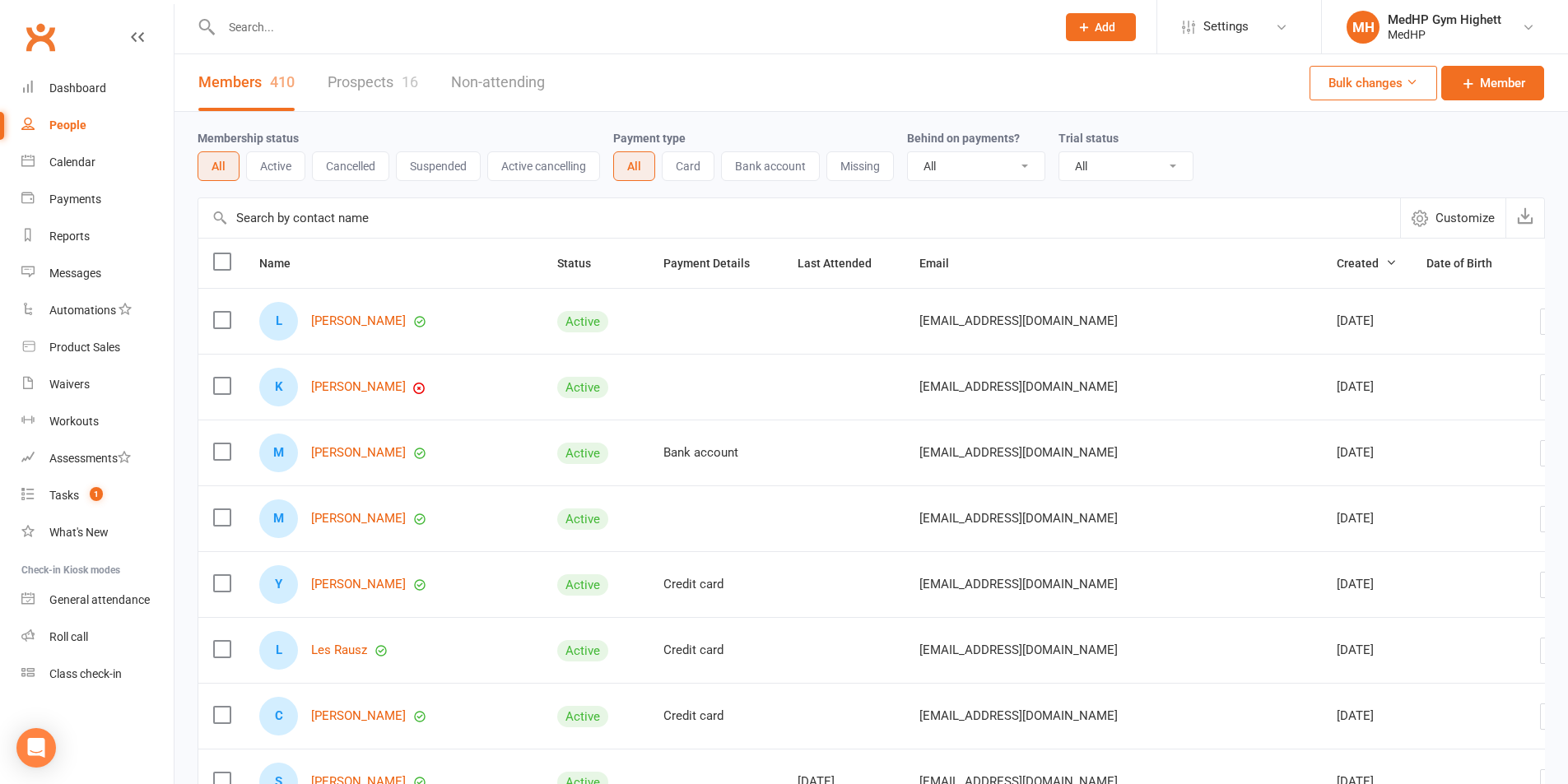
click at [374, 25] on input "text" at bounding box center [631, 27] width 828 height 23
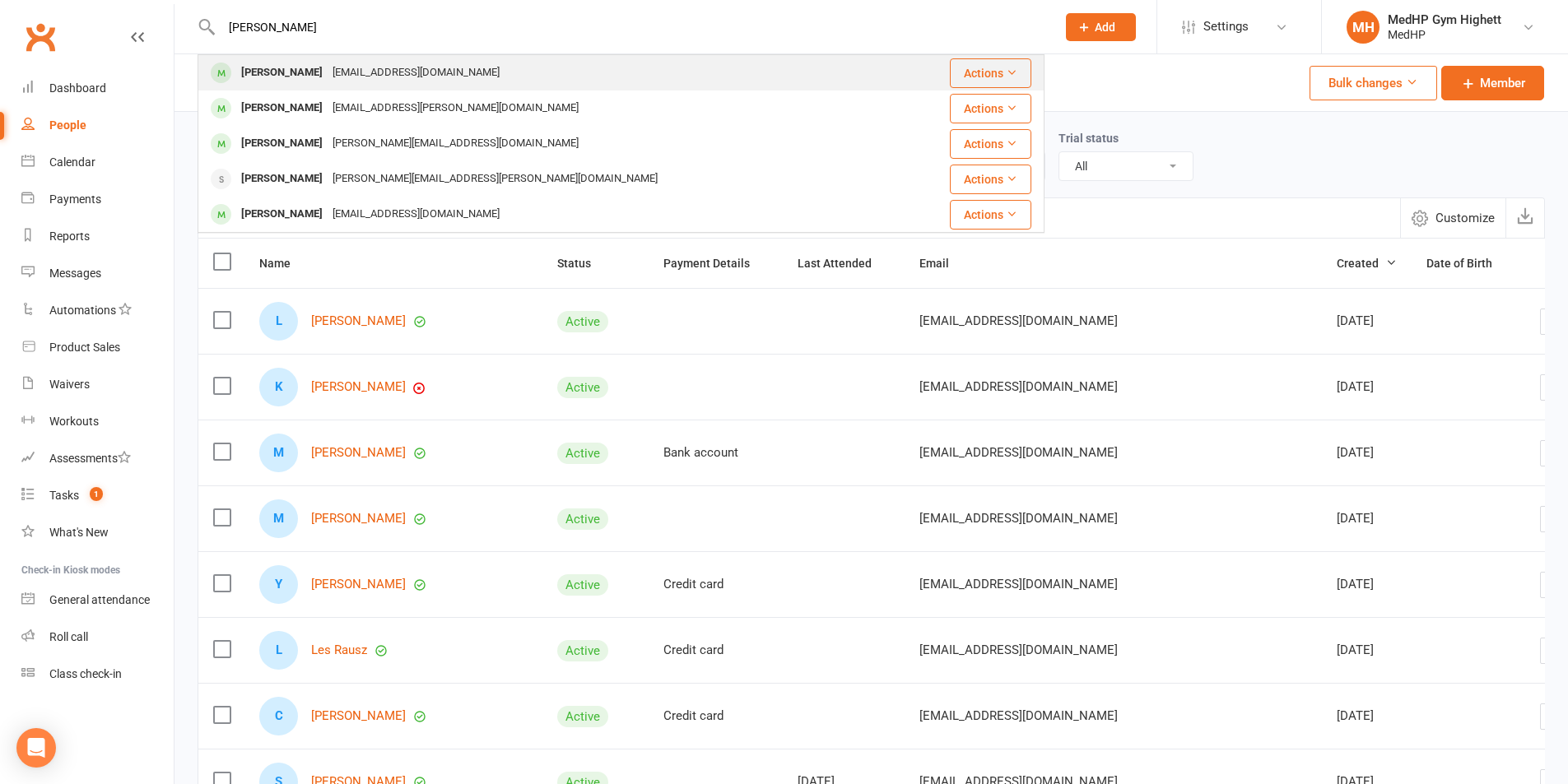
type input "[PERSON_NAME]"
click at [377, 75] on div "[EMAIL_ADDRESS][DOMAIN_NAME]" at bounding box center [416, 72] width 177 height 24
